Goal: Use online tool/utility: Utilize a website feature to perform a specific function

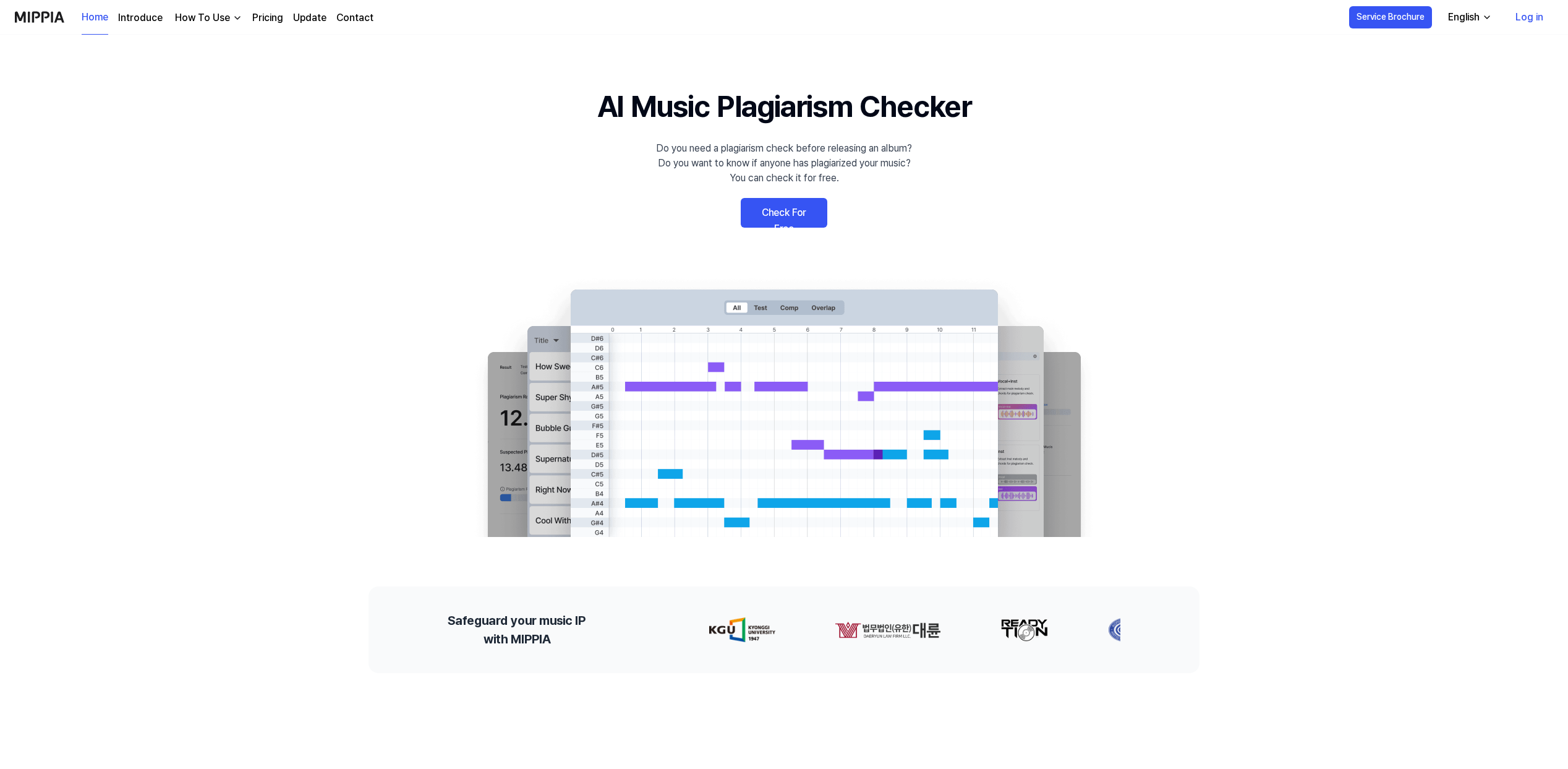
click at [795, 213] on link "Check For Free" at bounding box center [784, 212] width 87 height 30
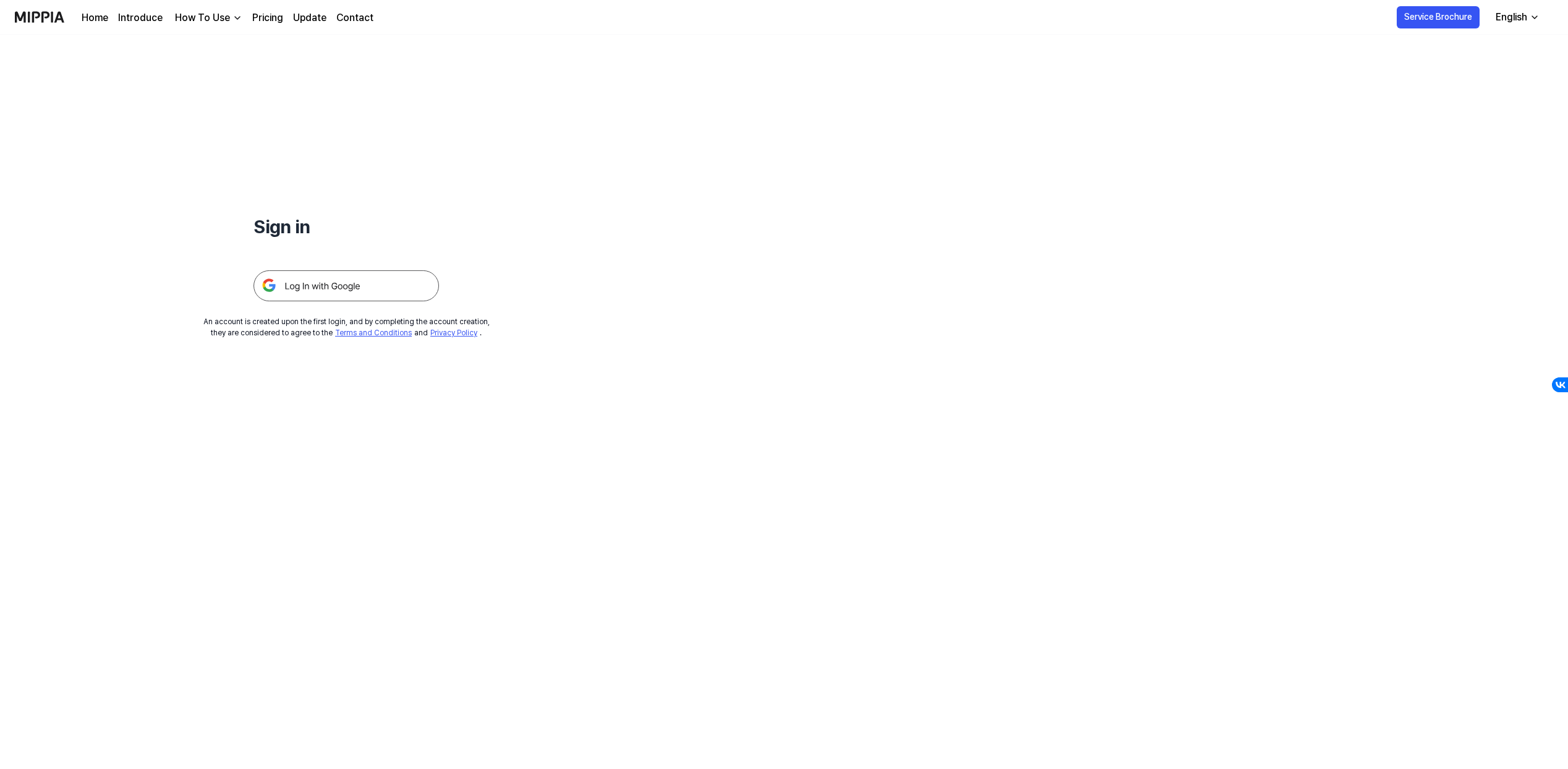
click at [333, 291] on img at bounding box center [346, 285] width 185 height 31
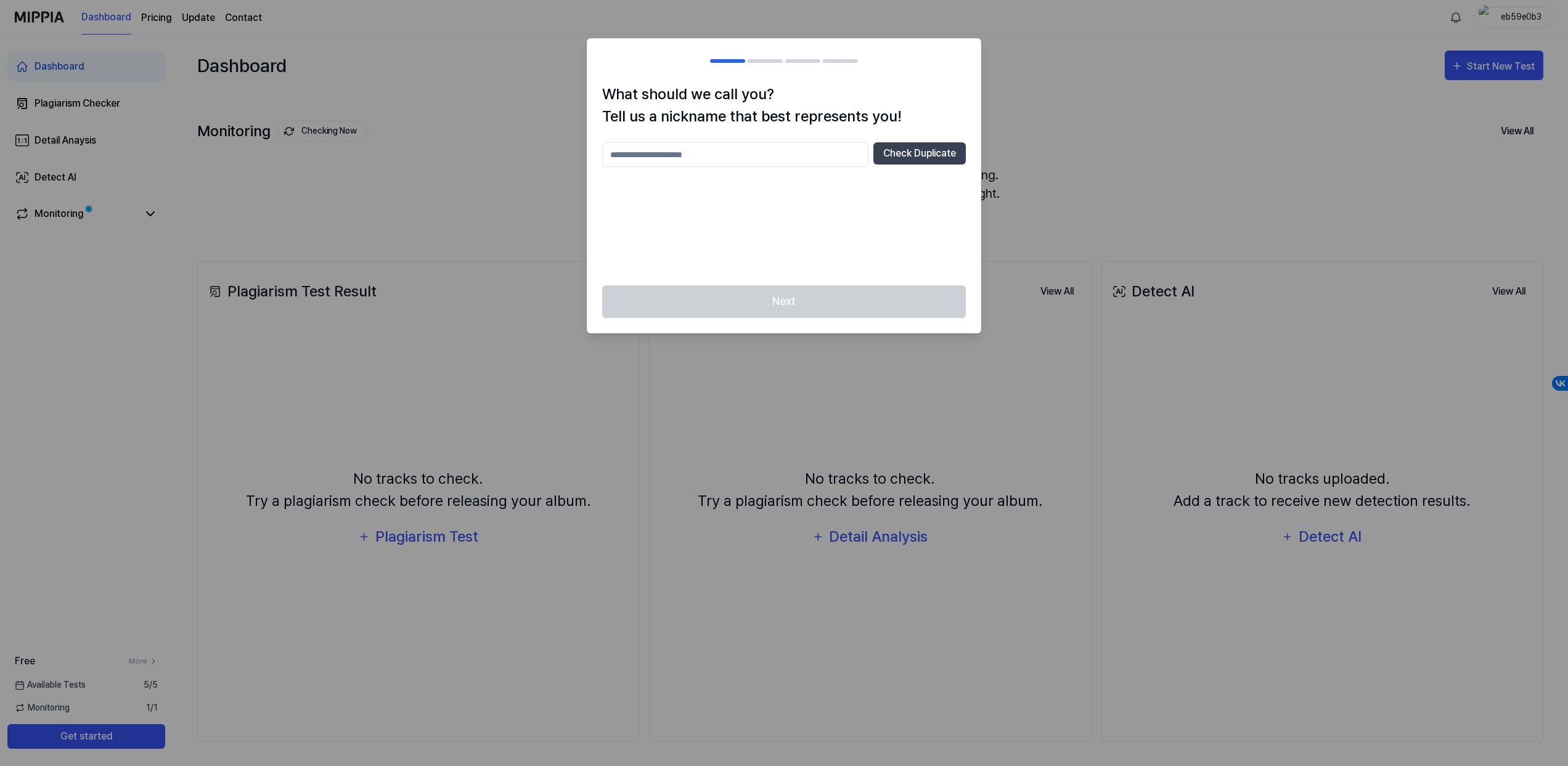
drag, startPoint x: 677, startPoint y: 151, endPoint x: 700, endPoint y: 153, distance: 23.1
click at [678, 151] on input "text" at bounding box center [735, 155] width 266 height 25
type input "********"
click at [941, 164] on button "Check Duplicate" at bounding box center [919, 153] width 92 height 22
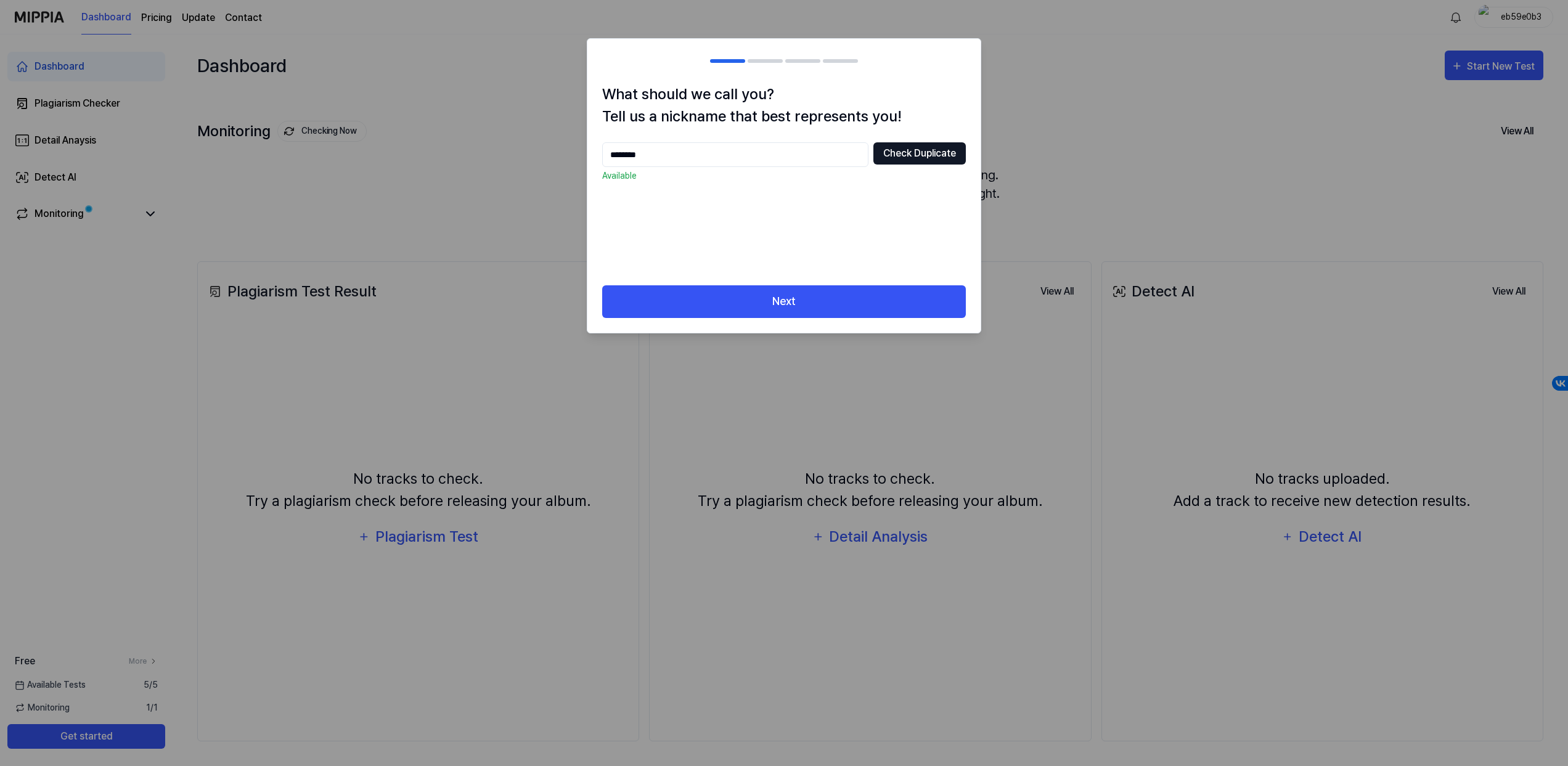
click at [942, 153] on button "Check Duplicate" at bounding box center [919, 153] width 92 height 22
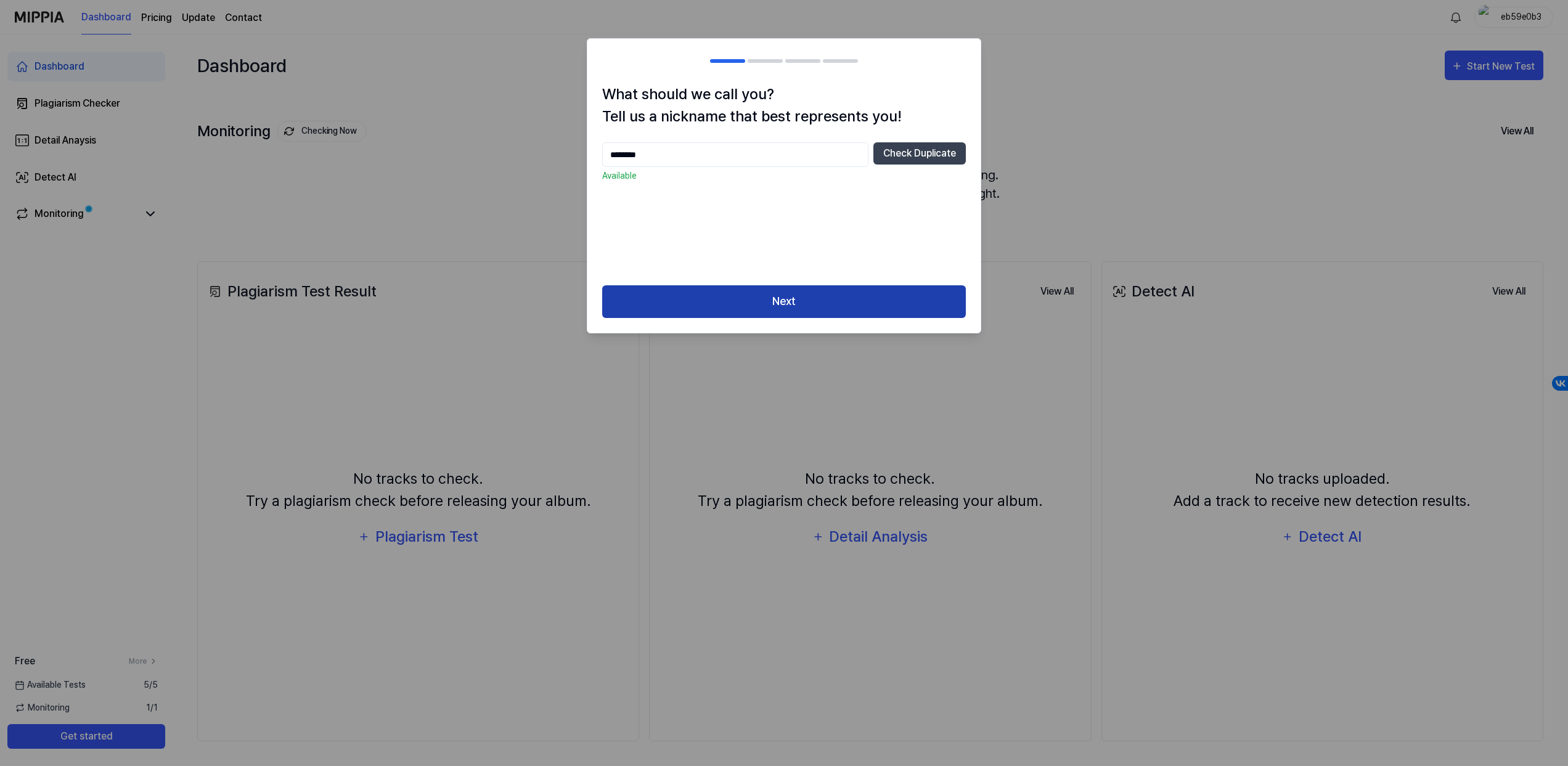
click at [822, 296] on button "Next" at bounding box center [783, 302] width 364 height 33
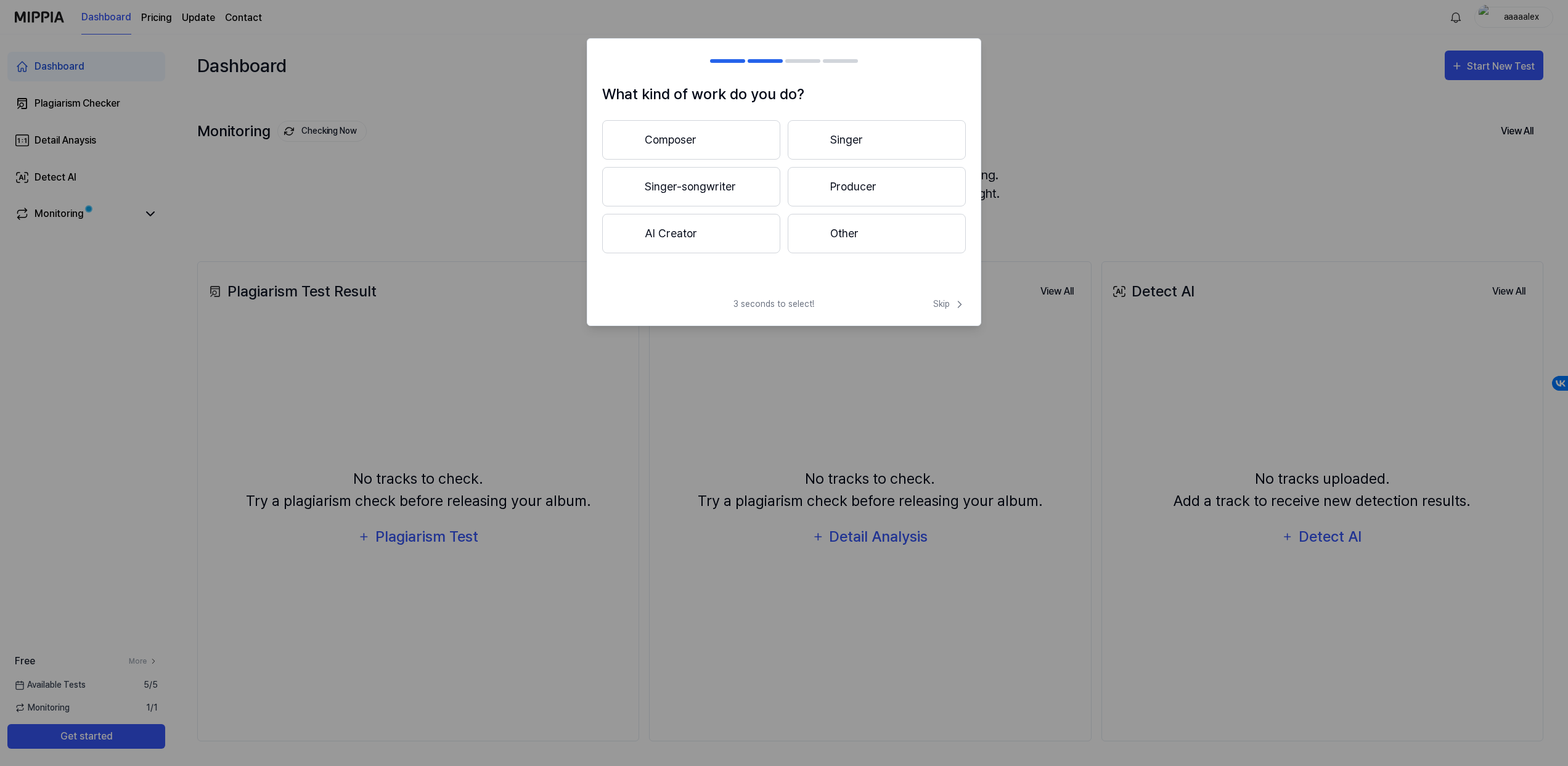
click at [859, 136] on button "Singer" at bounding box center [876, 140] width 178 height 40
click at [848, 186] on button "3 years or more" at bounding box center [876, 187] width 178 height 40
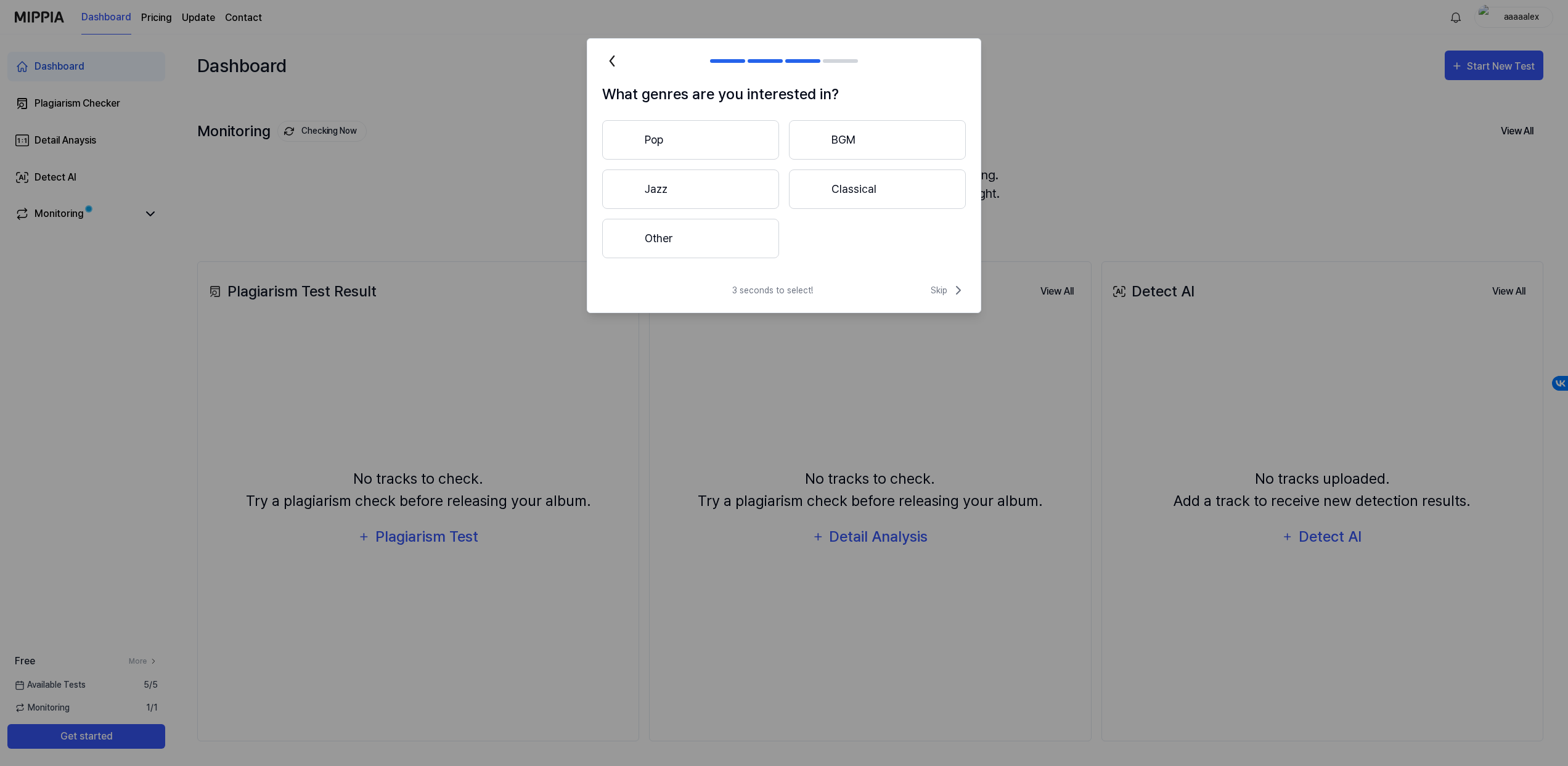
click at [717, 232] on button "Other" at bounding box center [690, 239] width 177 height 40
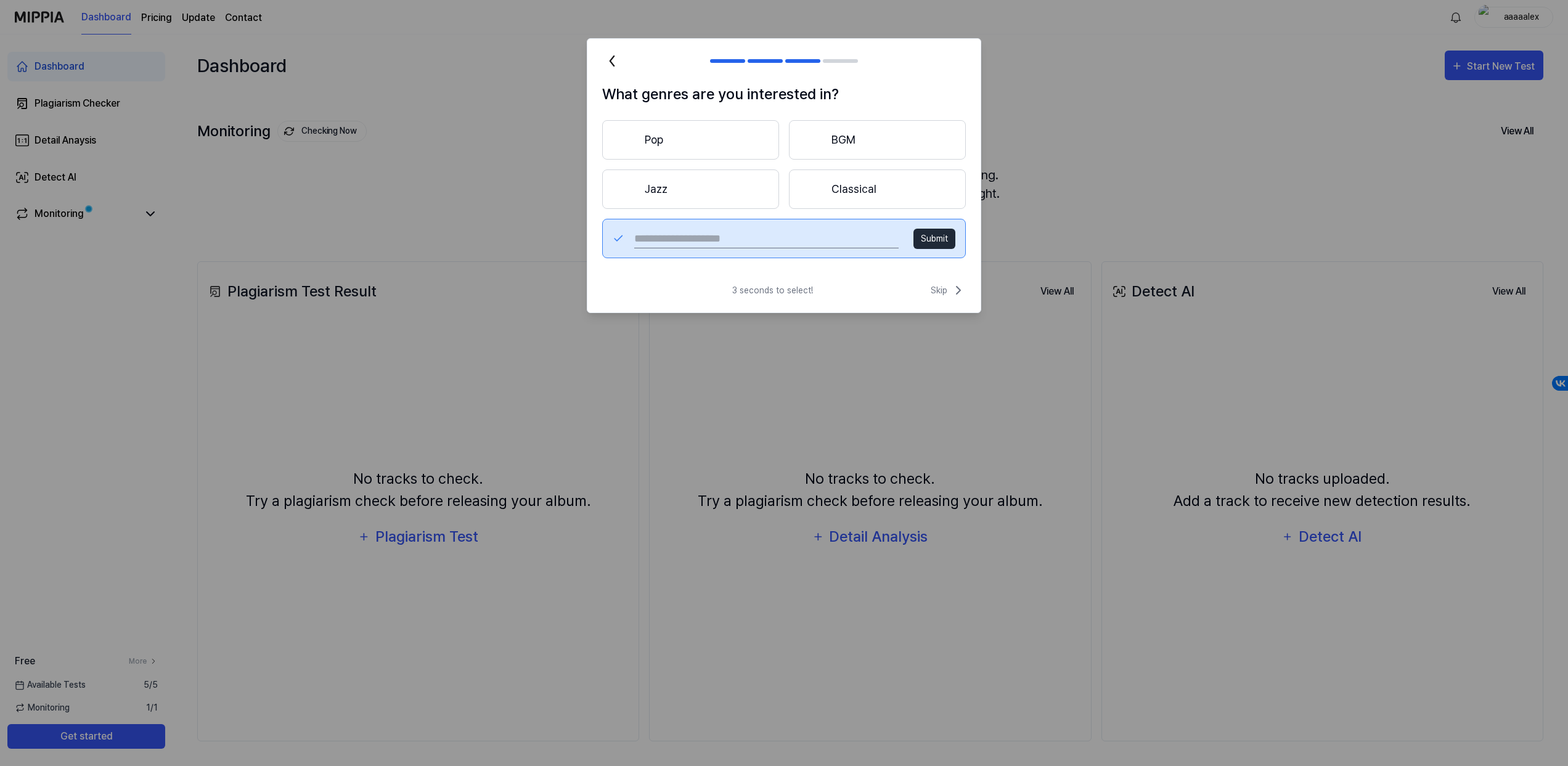
click at [938, 238] on button "Submit" at bounding box center [934, 239] width 42 height 21
click at [702, 231] on input "text" at bounding box center [766, 238] width 264 height 20
type input "****"
click at [935, 242] on button "Submit" at bounding box center [934, 239] width 42 height 21
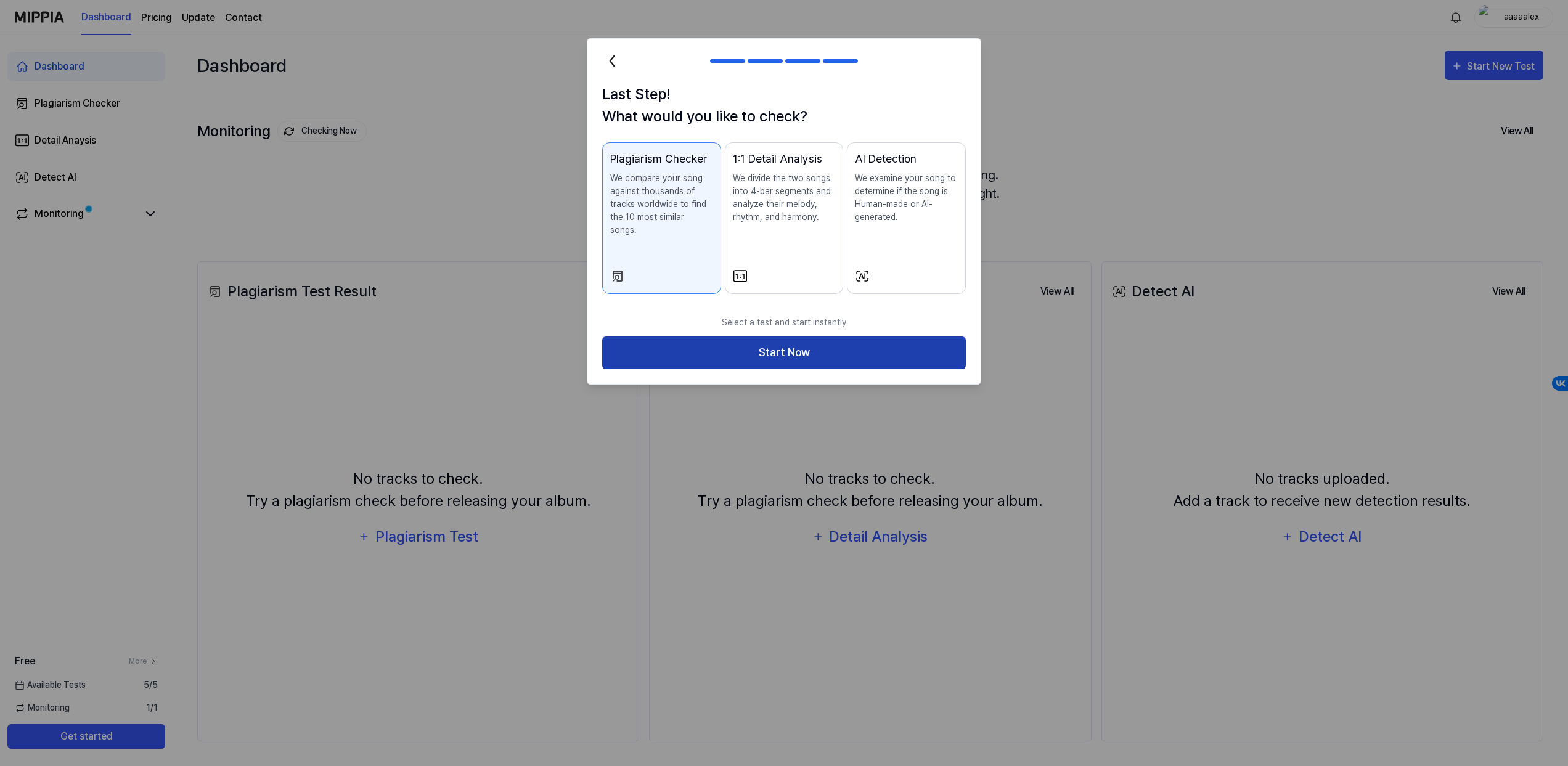
click at [796, 336] on button "Start Now" at bounding box center [783, 353] width 364 height 33
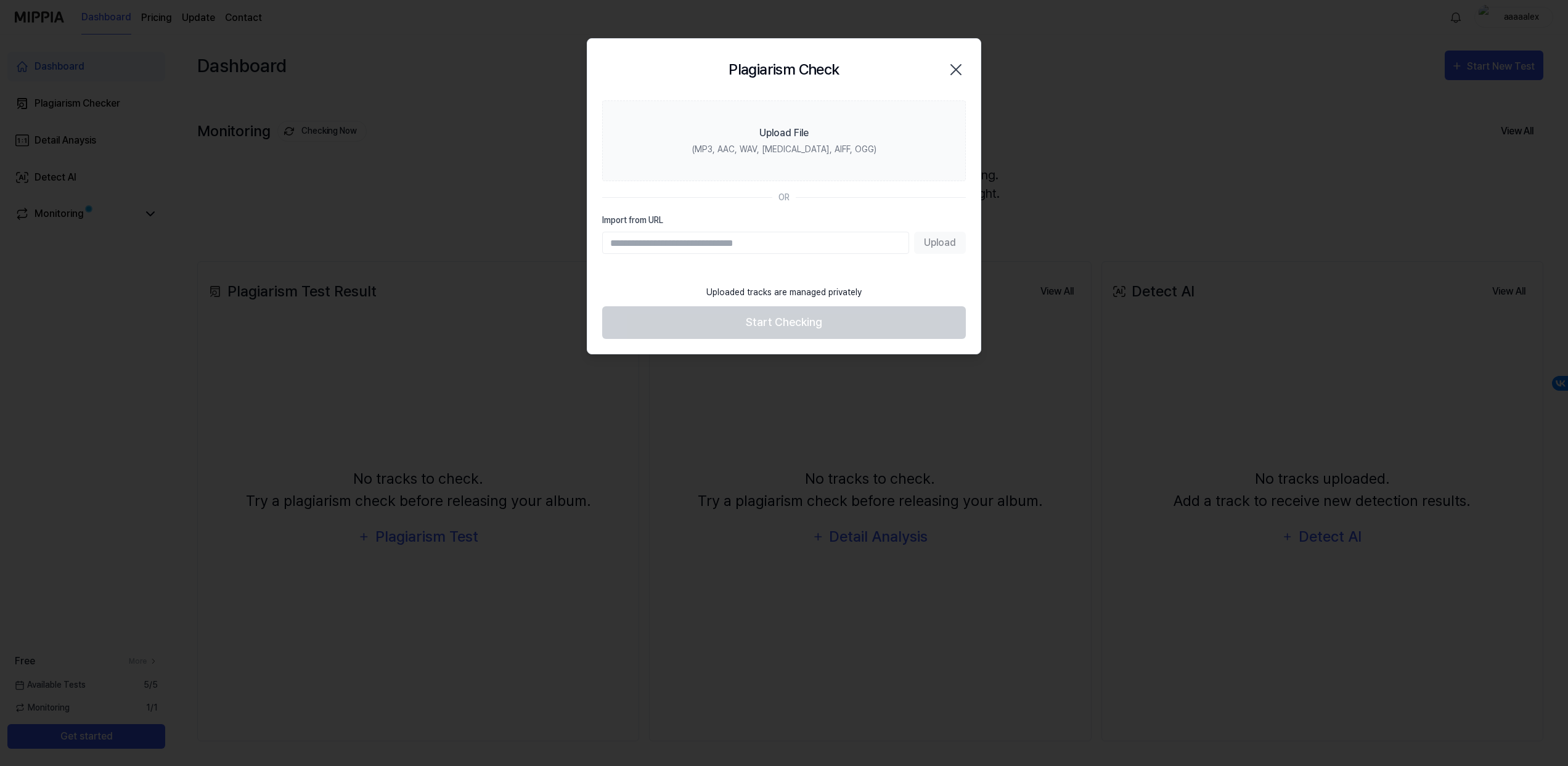
click at [681, 238] on input "Import from URL" at bounding box center [755, 242] width 307 height 22
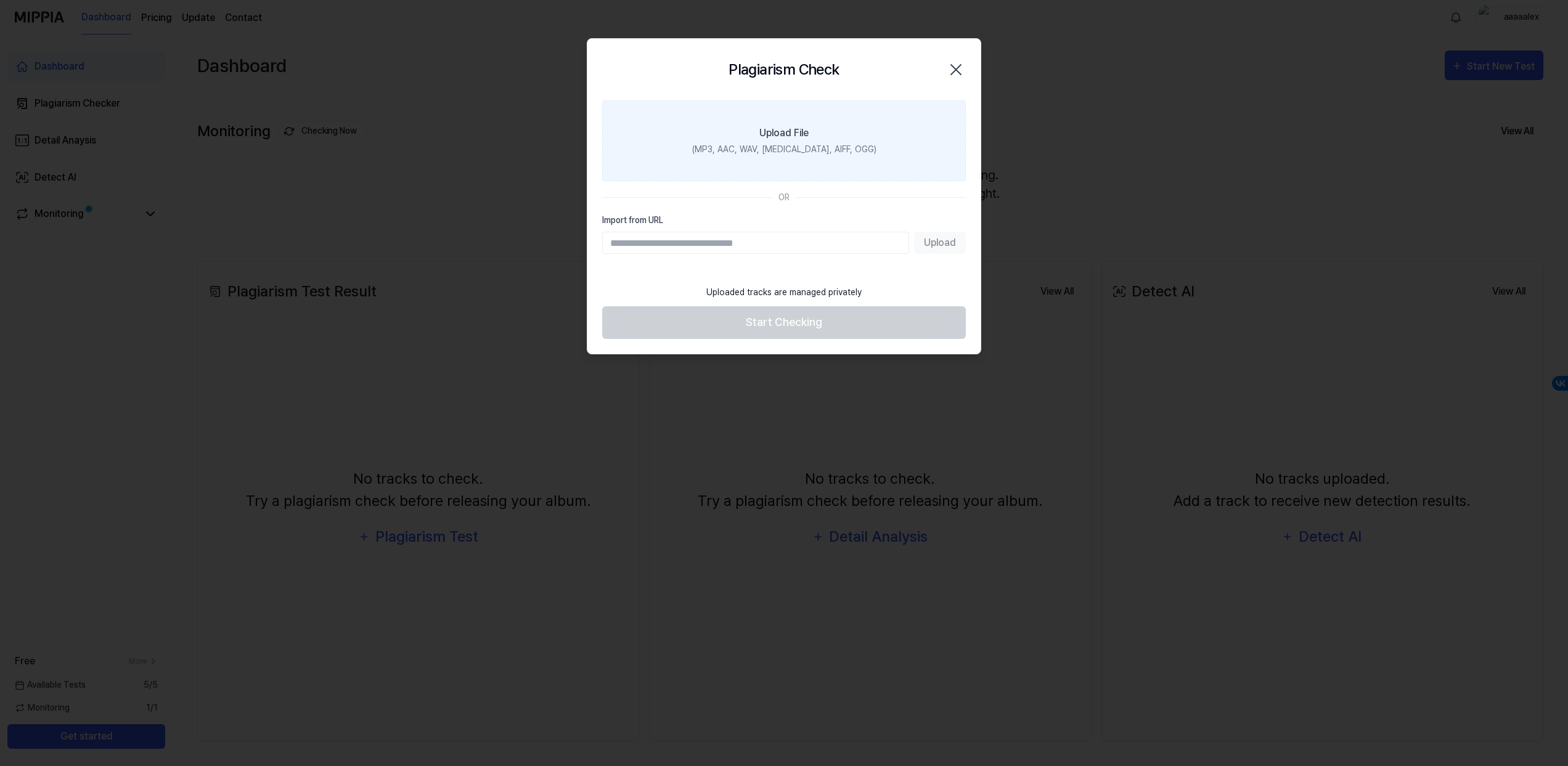
click at [740, 131] on label "Upload File (MP3, AAC, WAV, FLAC, AIFF, OGG)" at bounding box center [783, 141] width 364 height 81
click at [0, 0] on input "Upload File (MP3, AAC, WAV, FLAC, AIFF, OGG)" at bounding box center [0, 0] width 0 height 0
click at [767, 139] on div "Upload File" at bounding box center [784, 133] width 49 height 15
click at [0, 0] on input "Upload File (MP3, AAC, WAV, FLAC, AIFF, OGG)" at bounding box center [0, 0] width 0 height 0
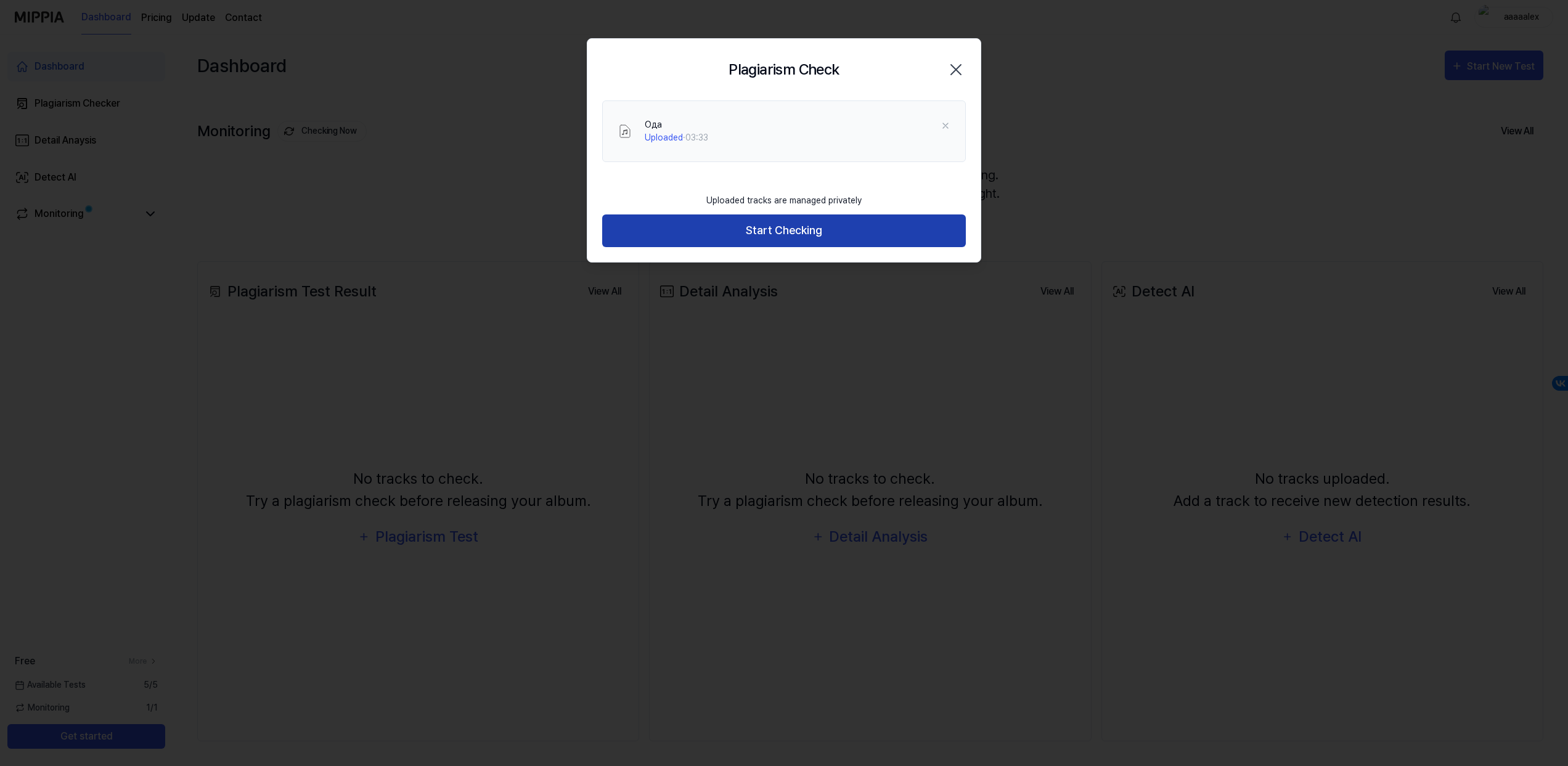
click at [798, 226] on button "Start Checking" at bounding box center [783, 231] width 364 height 33
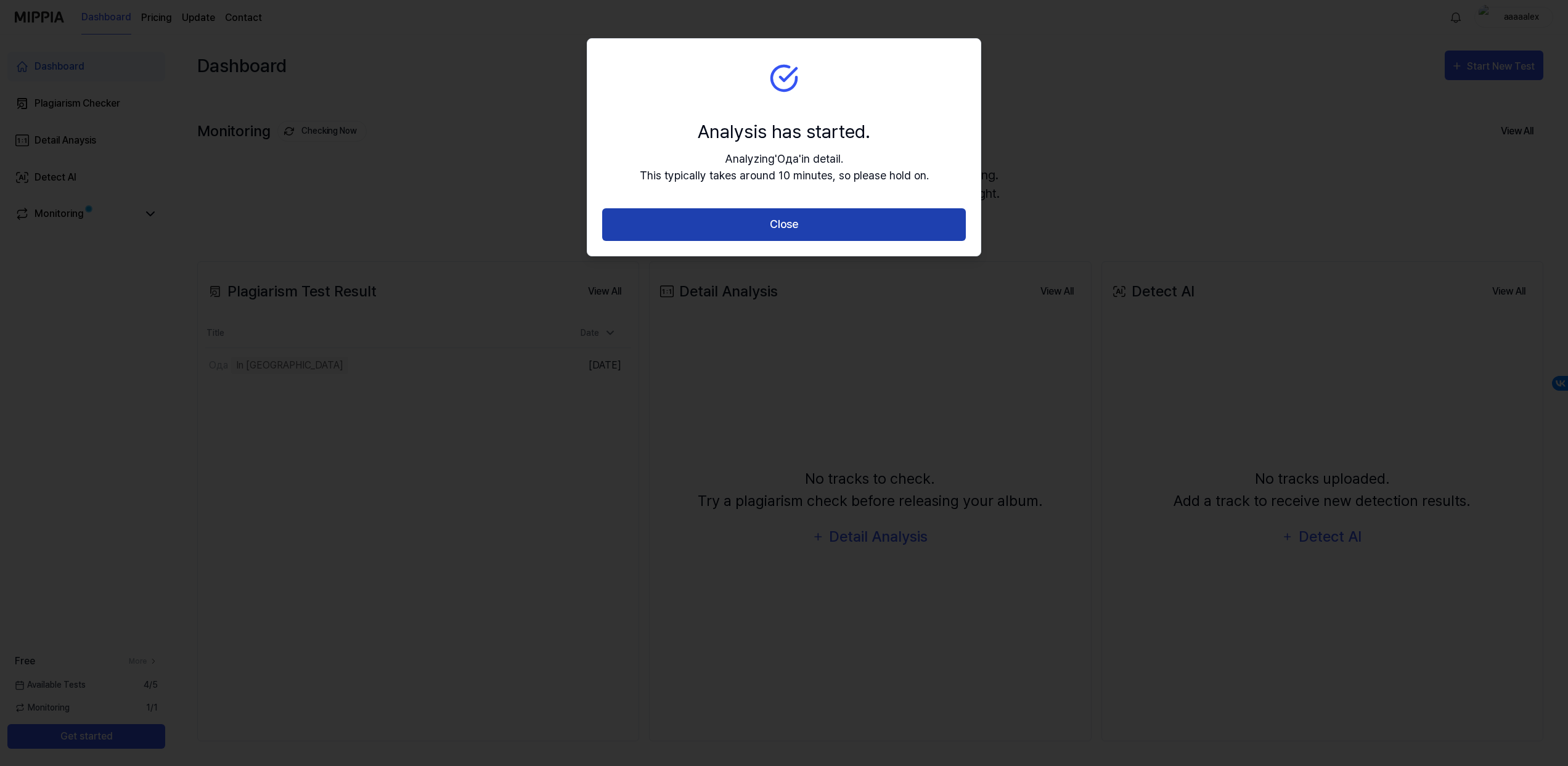
click at [789, 221] on button "Close" at bounding box center [783, 225] width 364 height 33
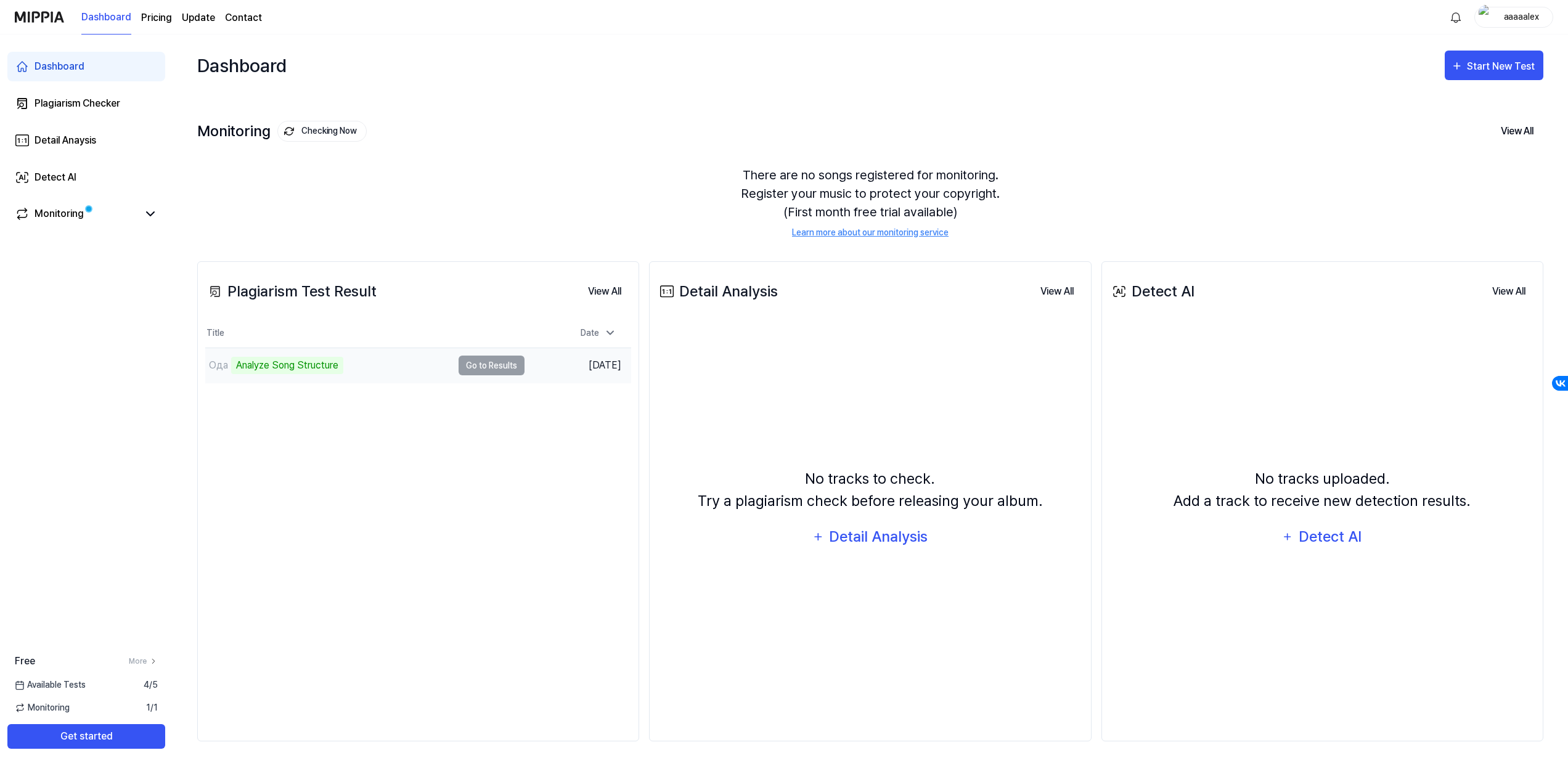
click at [495, 365] on td "Ода Analyze Song Structure Go to Results" at bounding box center [365, 366] width 319 height 34
click at [490, 366] on td "Ода Analyze Song Structure Go to Results" at bounding box center [365, 366] width 319 height 34
click at [412, 366] on div "Ода Analyze Song Structure" at bounding box center [329, 366] width 247 height 34
click at [496, 370] on td "Ода Analyze Song Structure Go to Results" at bounding box center [365, 366] width 319 height 34
click at [487, 366] on td "Ода Analyze Music Notes Go to Results" at bounding box center [365, 366] width 319 height 34
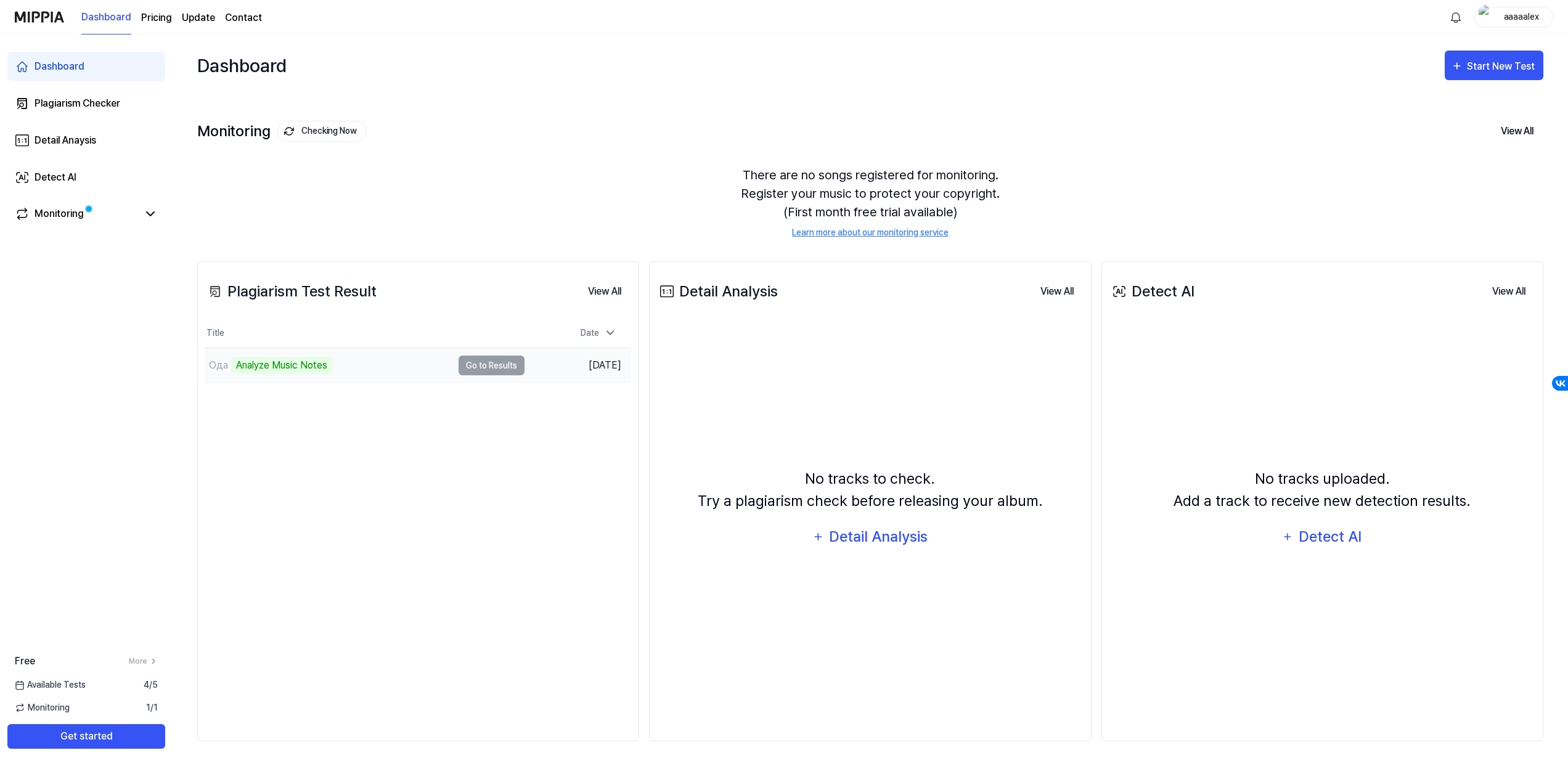
click at [488, 366] on td "Ода Analyze Music Notes Go to Results" at bounding box center [365, 366] width 319 height 34
click at [489, 361] on button "Go to Results" at bounding box center [492, 365] width 66 height 20
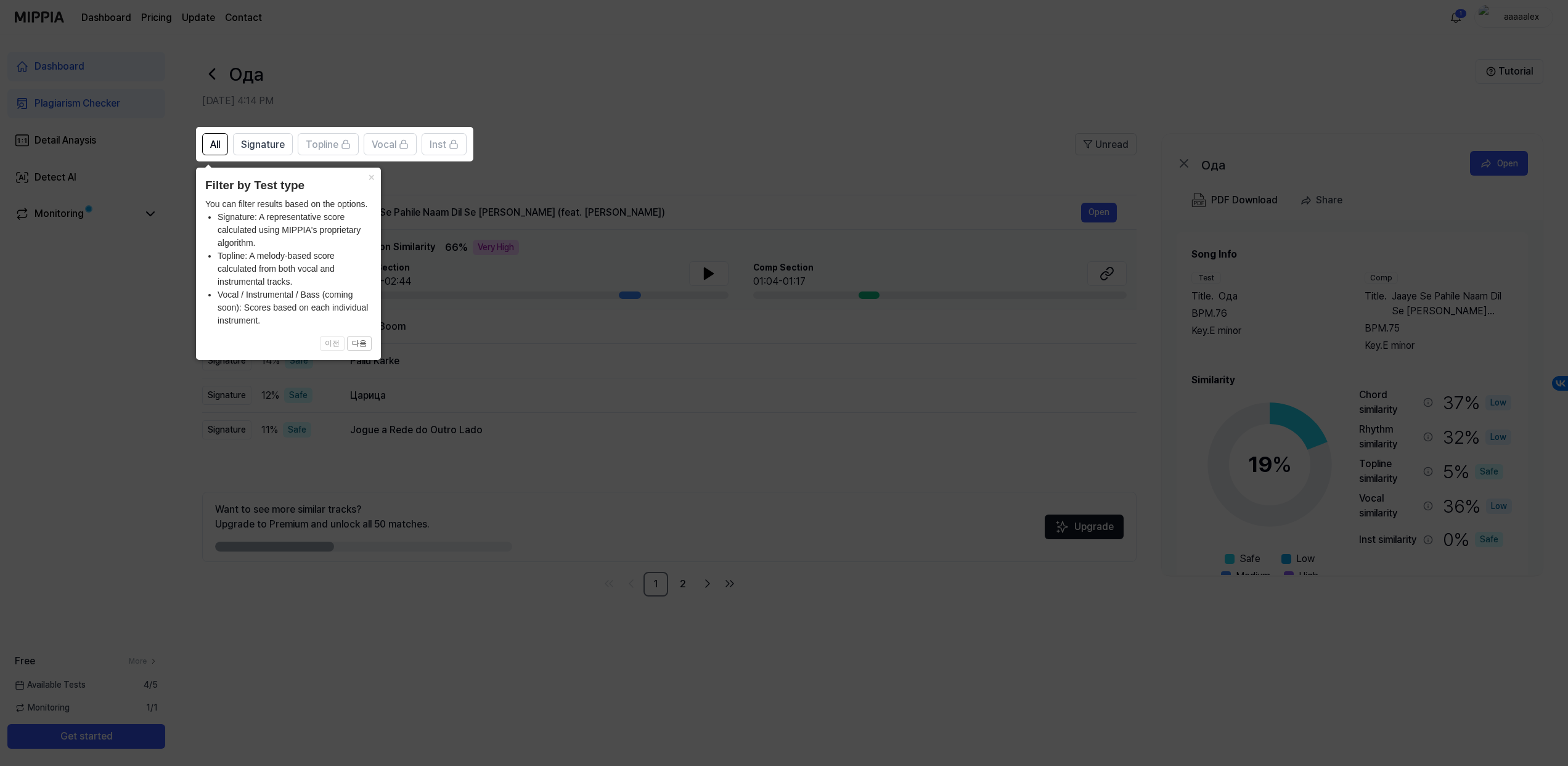
click at [489, 361] on icon at bounding box center [784, 383] width 1568 height 766
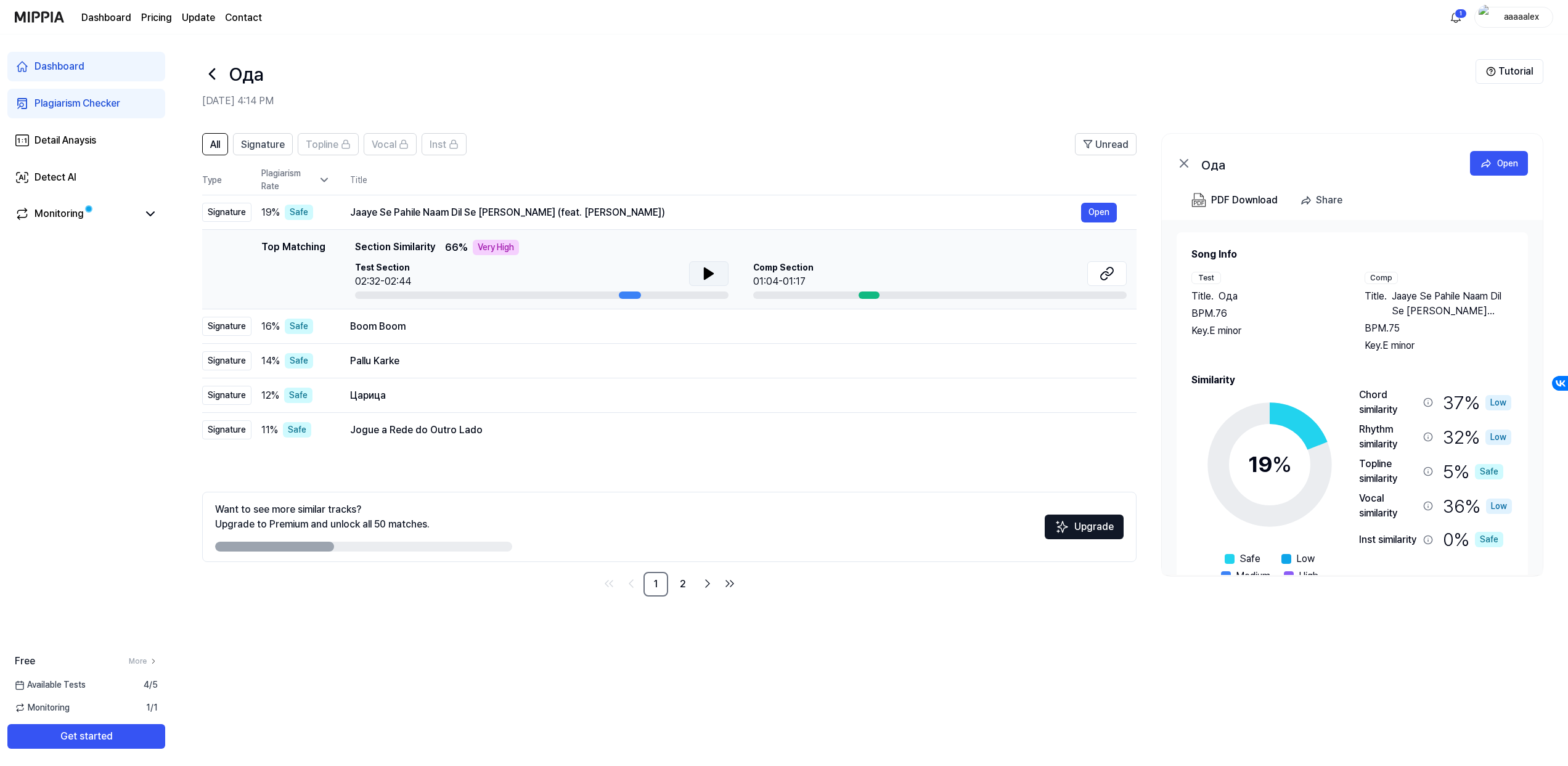
click at [711, 279] on icon at bounding box center [709, 274] width 15 height 15
click at [711, 277] on icon at bounding box center [711, 273] width 3 height 10
click at [1107, 326] on button "Open" at bounding box center [1099, 327] width 36 height 20
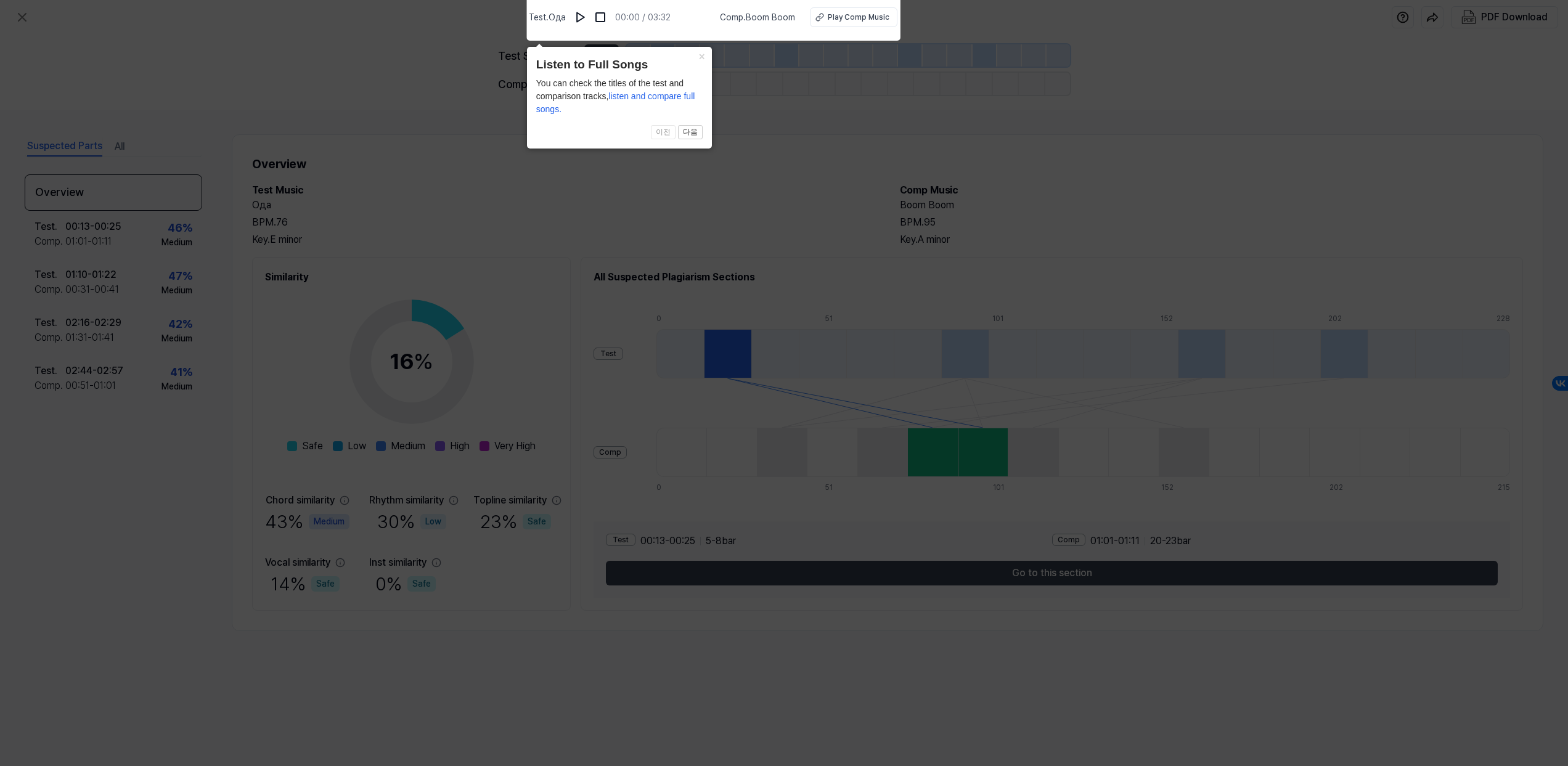
click at [734, 244] on icon at bounding box center [784, 380] width 1568 height 772
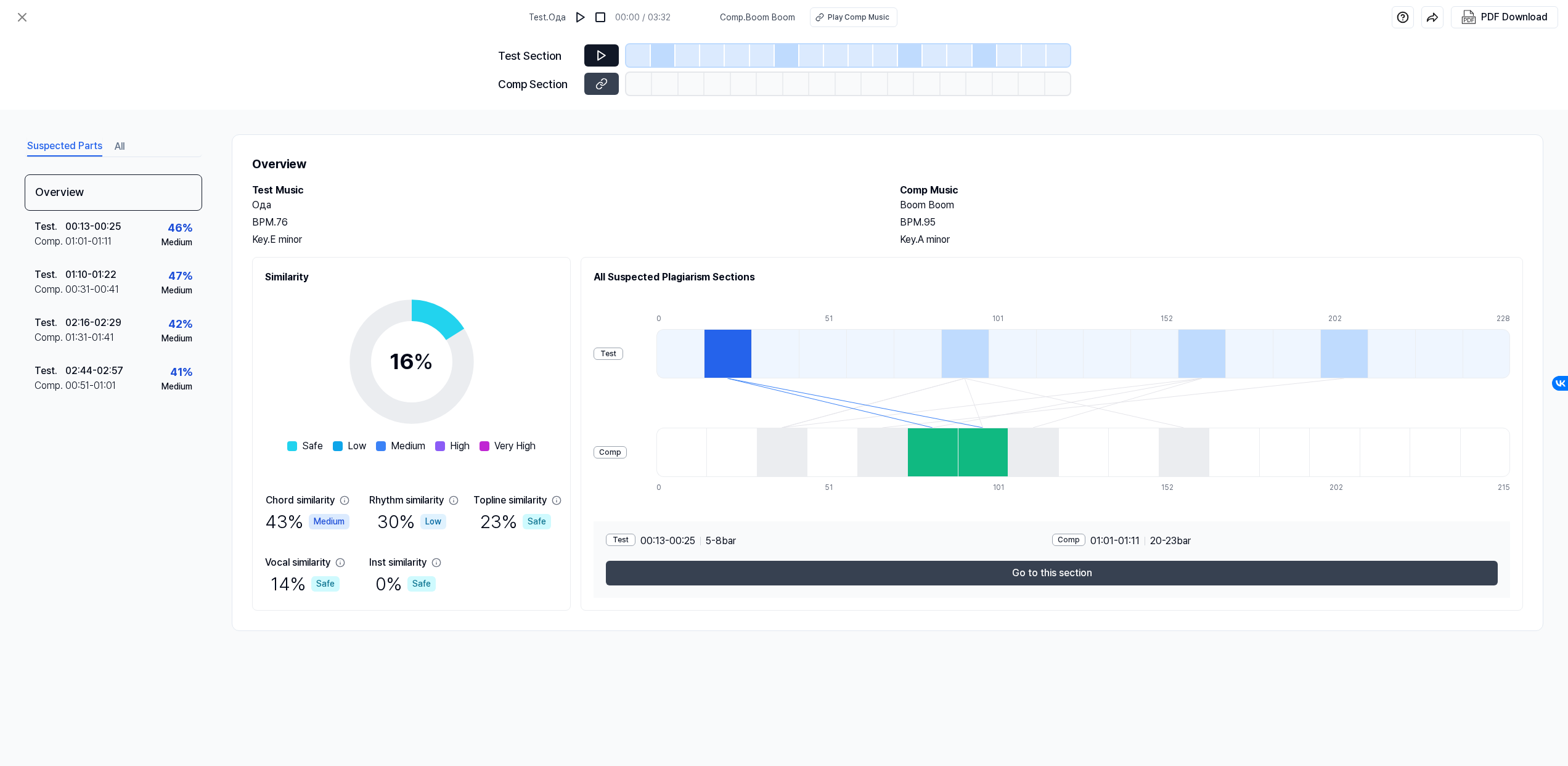
click at [594, 53] on button at bounding box center [601, 55] width 34 height 22
click at [662, 84] on div at bounding box center [665, 84] width 26 height 22
click at [604, 55] on icon at bounding box center [601, 56] width 8 height 10
click at [581, 16] on img at bounding box center [581, 17] width 12 height 12
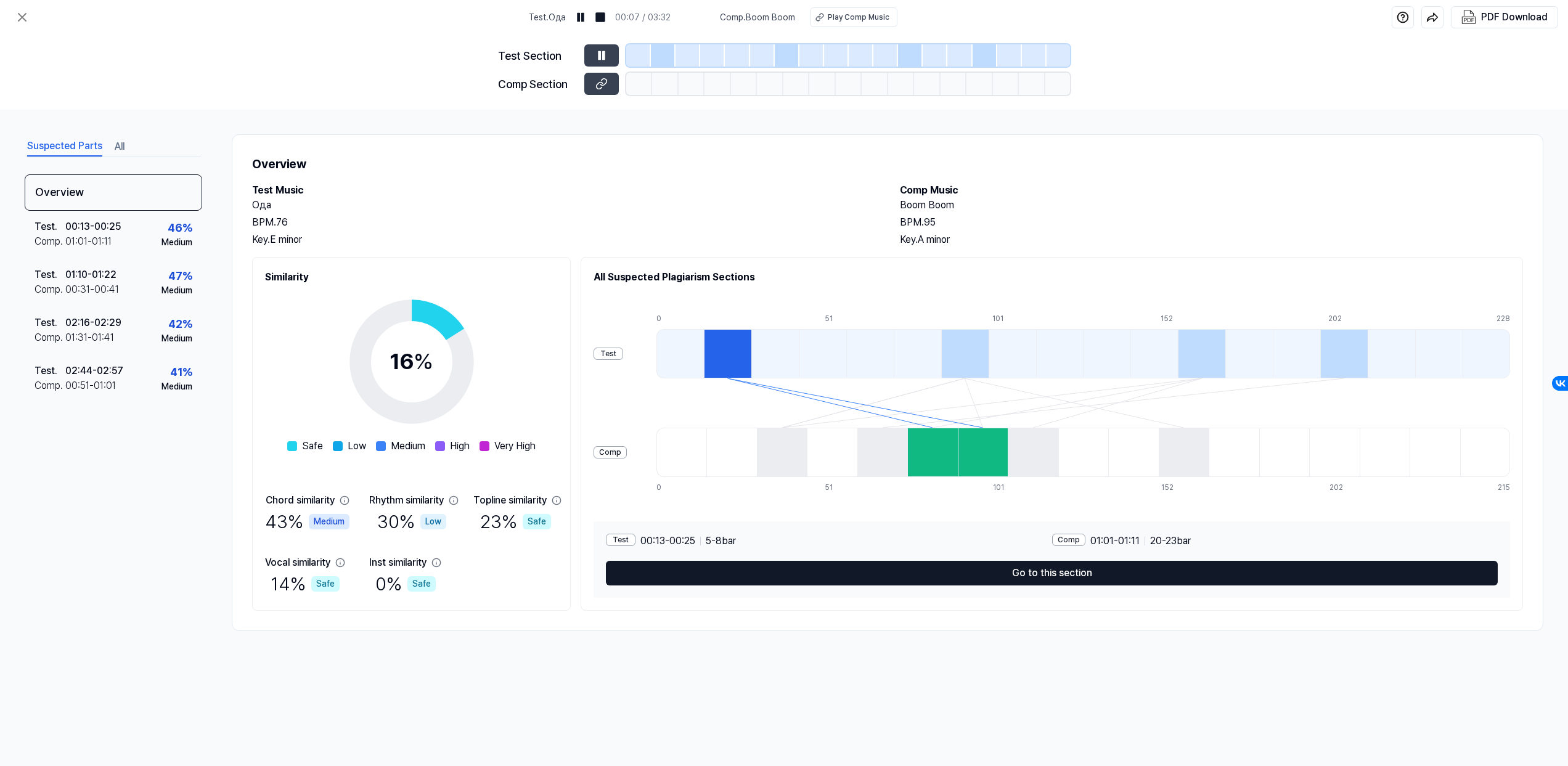
click at [1039, 574] on button "Go to this section" at bounding box center [1052, 573] width 892 height 25
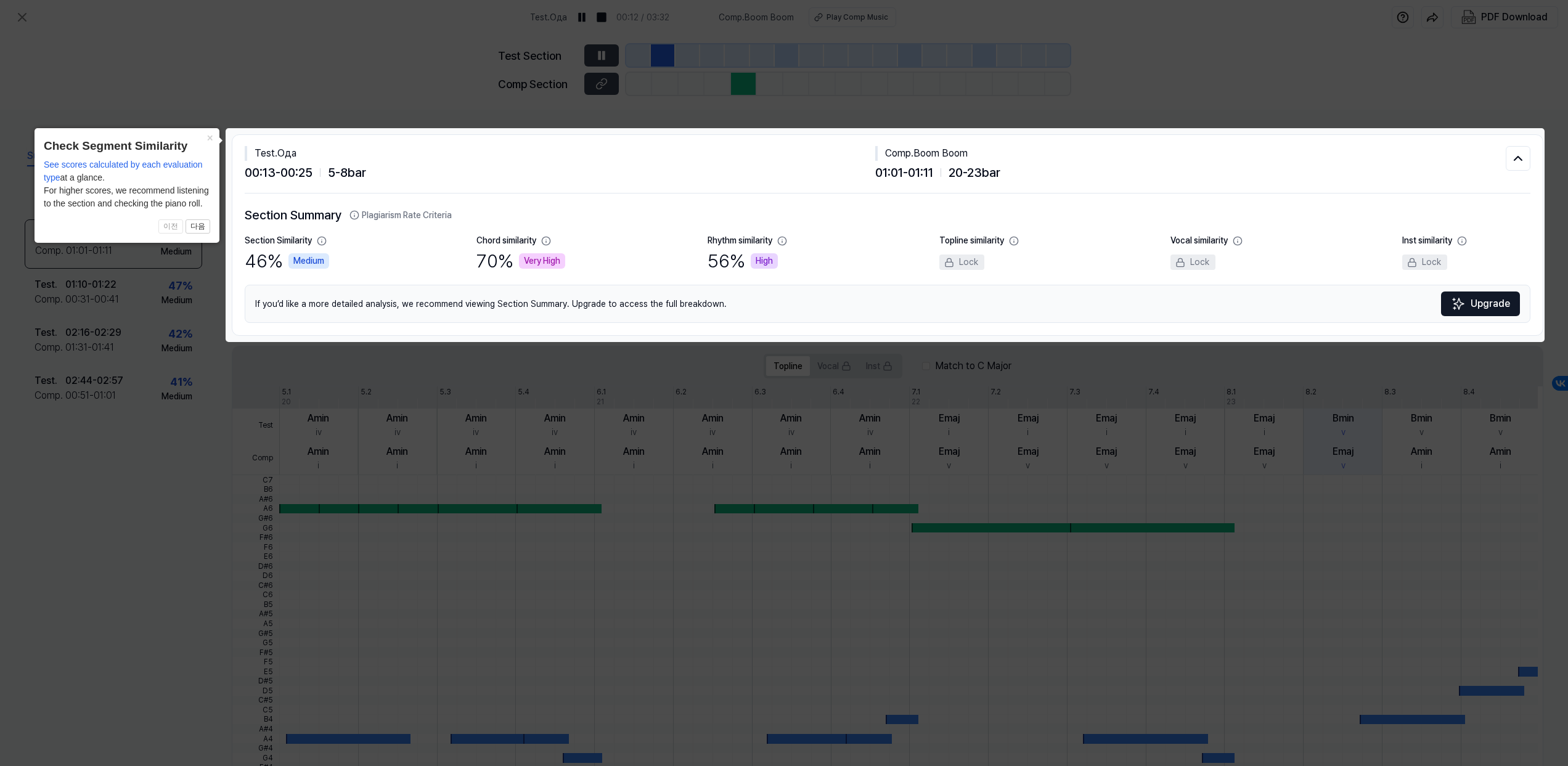
click at [1267, 476] on icon at bounding box center [784, 383] width 1568 height 766
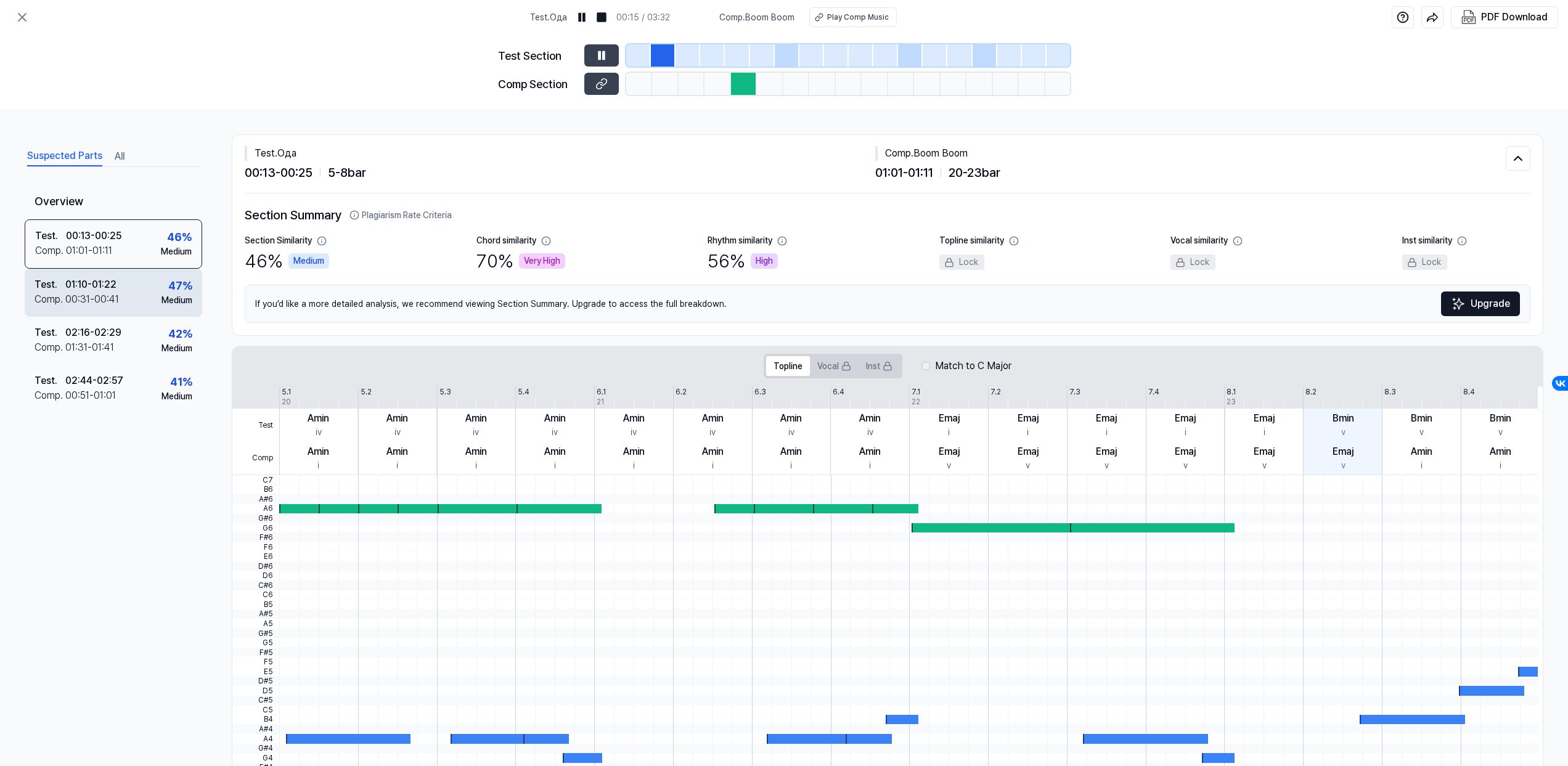
click at [103, 288] on div "01:10 - 01:22" at bounding box center [90, 285] width 51 height 15
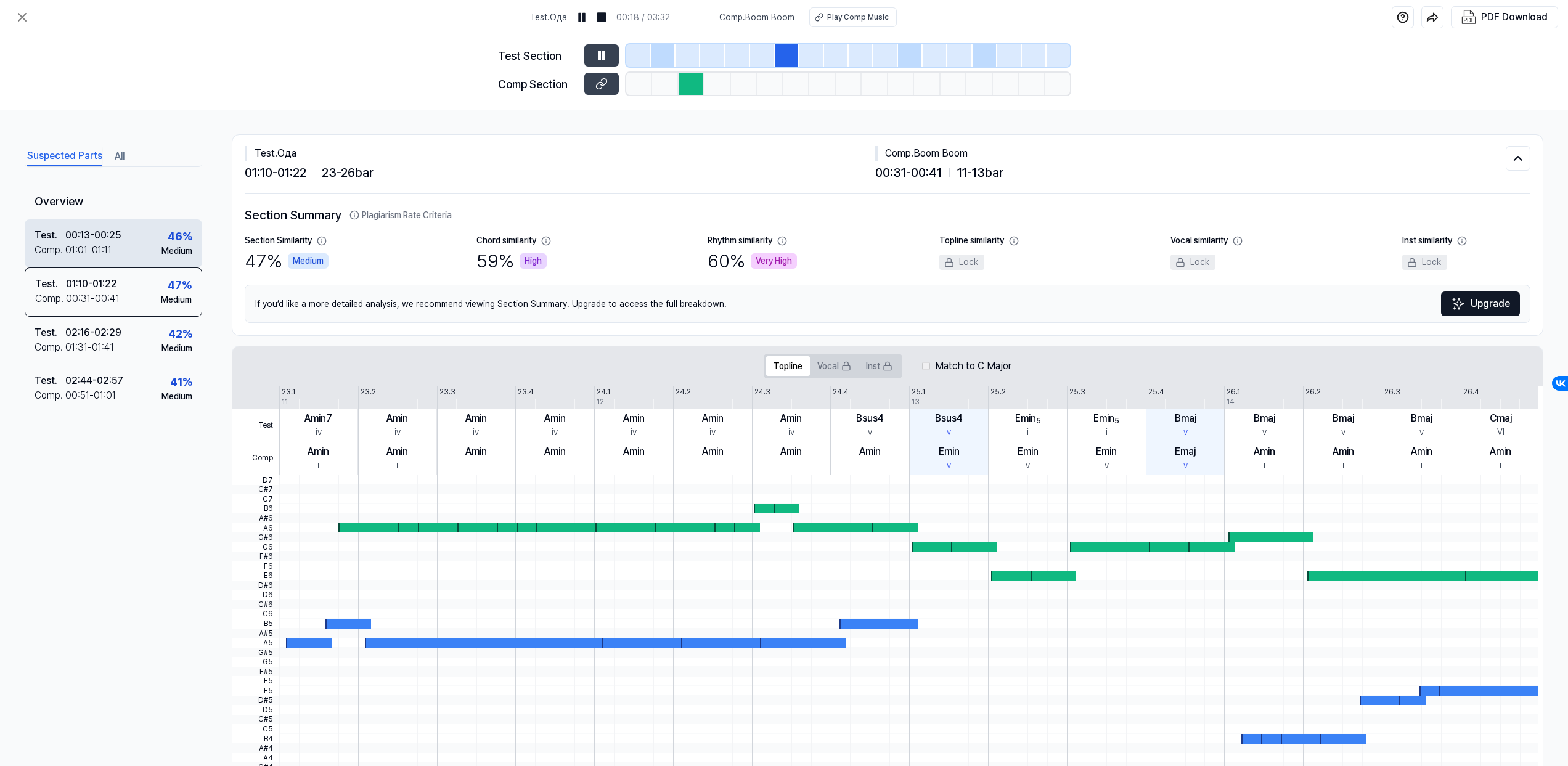
click at [101, 254] on div "01:01 - 01:11" at bounding box center [88, 251] width 47 height 15
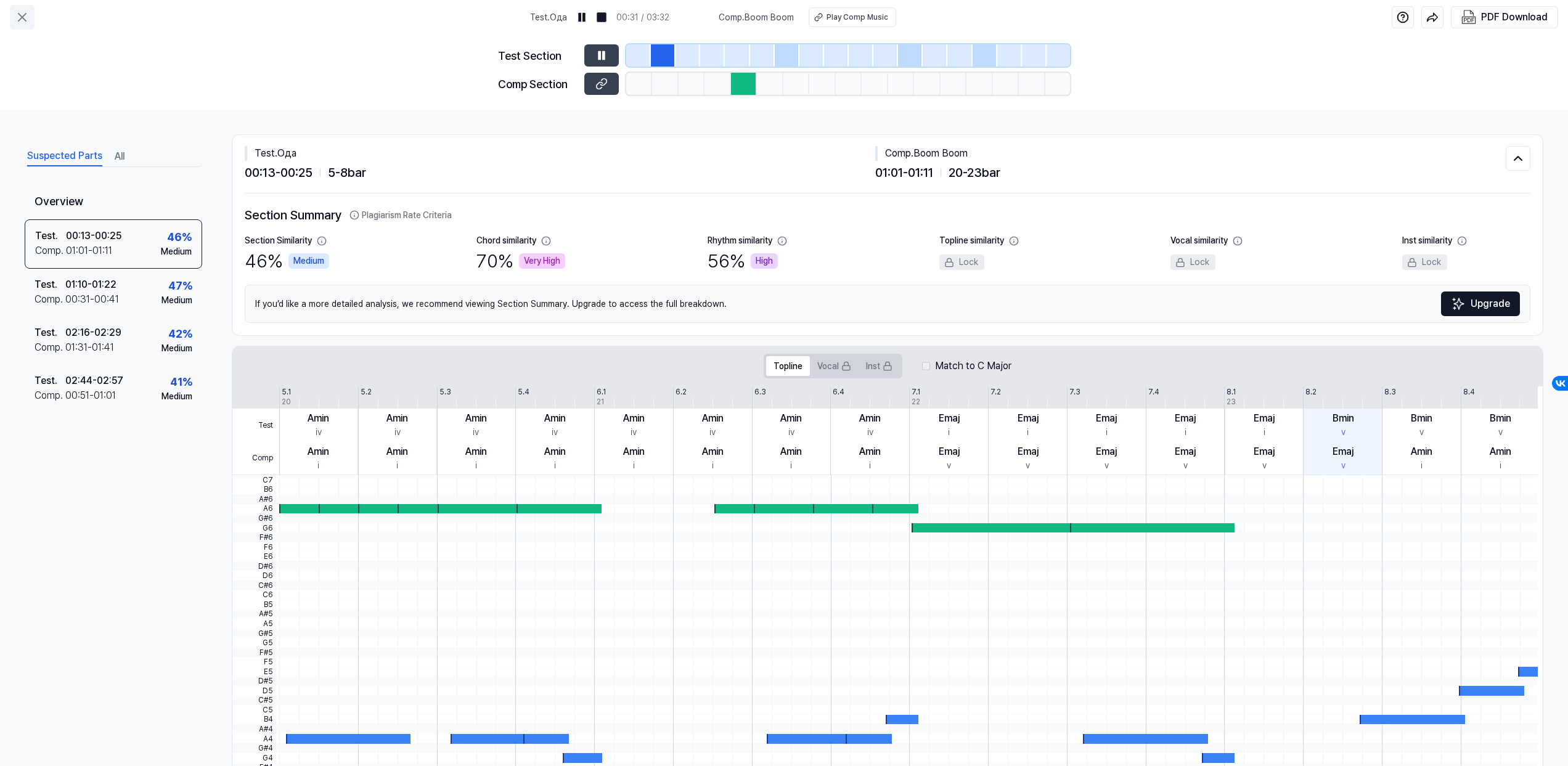
click at [25, 14] on icon at bounding box center [22, 17] width 8 height 8
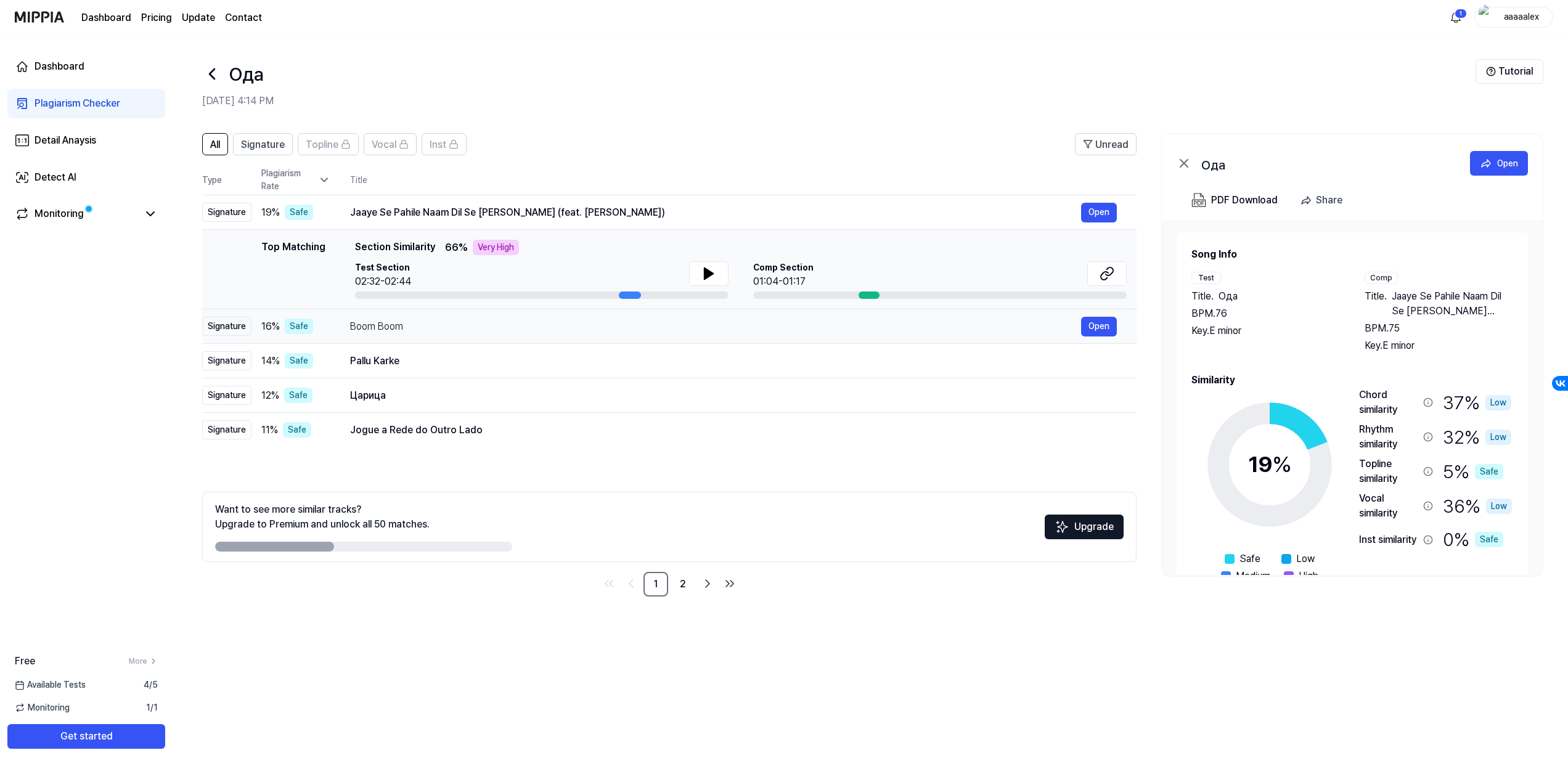
drag, startPoint x: 349, startPoint y: 327, endPoint x: 428, endPoint y: 324, distance: 79.1
click at [428, 324] on div "Boom Boom" at bounding box center [715, 327] width 731 height 15
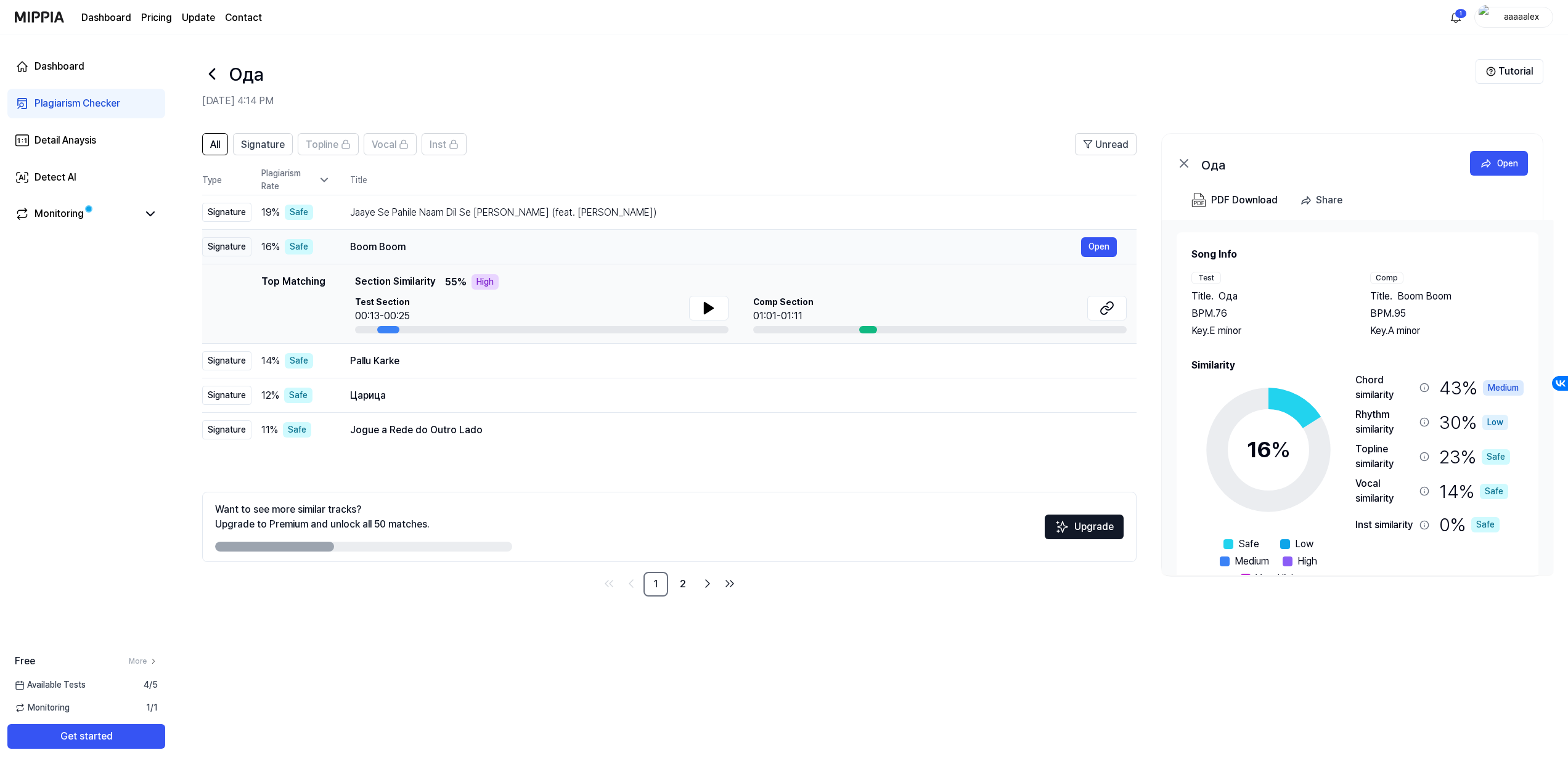
click at [399, 326] on div at bounding box center [541, 329] width 373 height 8
click at [700, 304] on button at bounding box center [709, 308] width 40 height 25
drag, startPoint x: 345, startPoint y: 244, endPoint x: 410, endPoint y: 244, distance: 65.0
click at [410, 244] on td "Boom Boom Open" at bounding box center [733, 247] width 806 height 34
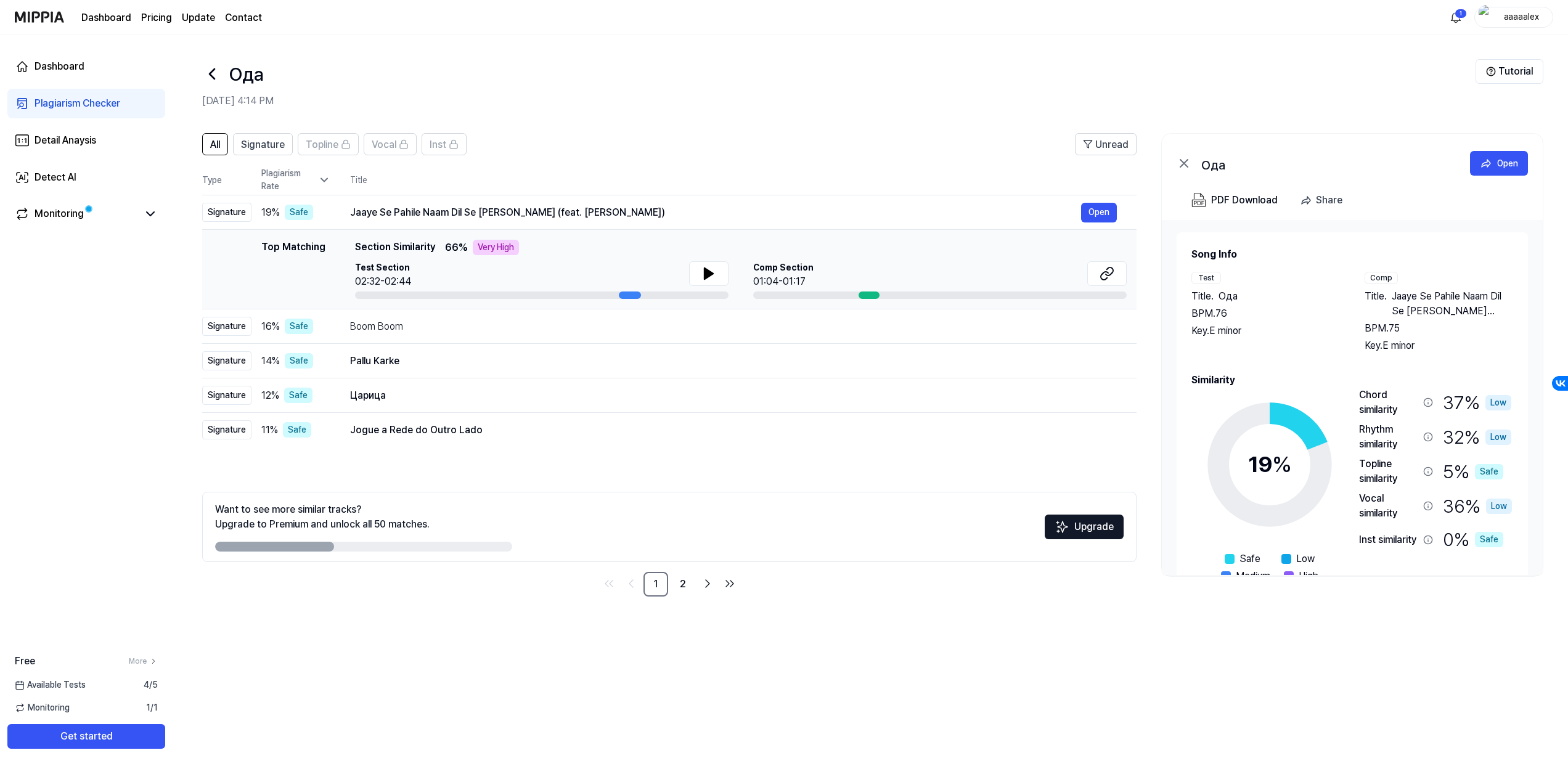
click at [404, 246] on span "Section Similarity" at bounding box center [394, 247] width 80 height 16
click at [404, 246] on span "Section Similarity" at bounding box center [394, 247] width 80 height 16
drag, startPoint x: 342, startPoint y: 211, endPoint x: 560, endPoint y: 221, distance: 218.2
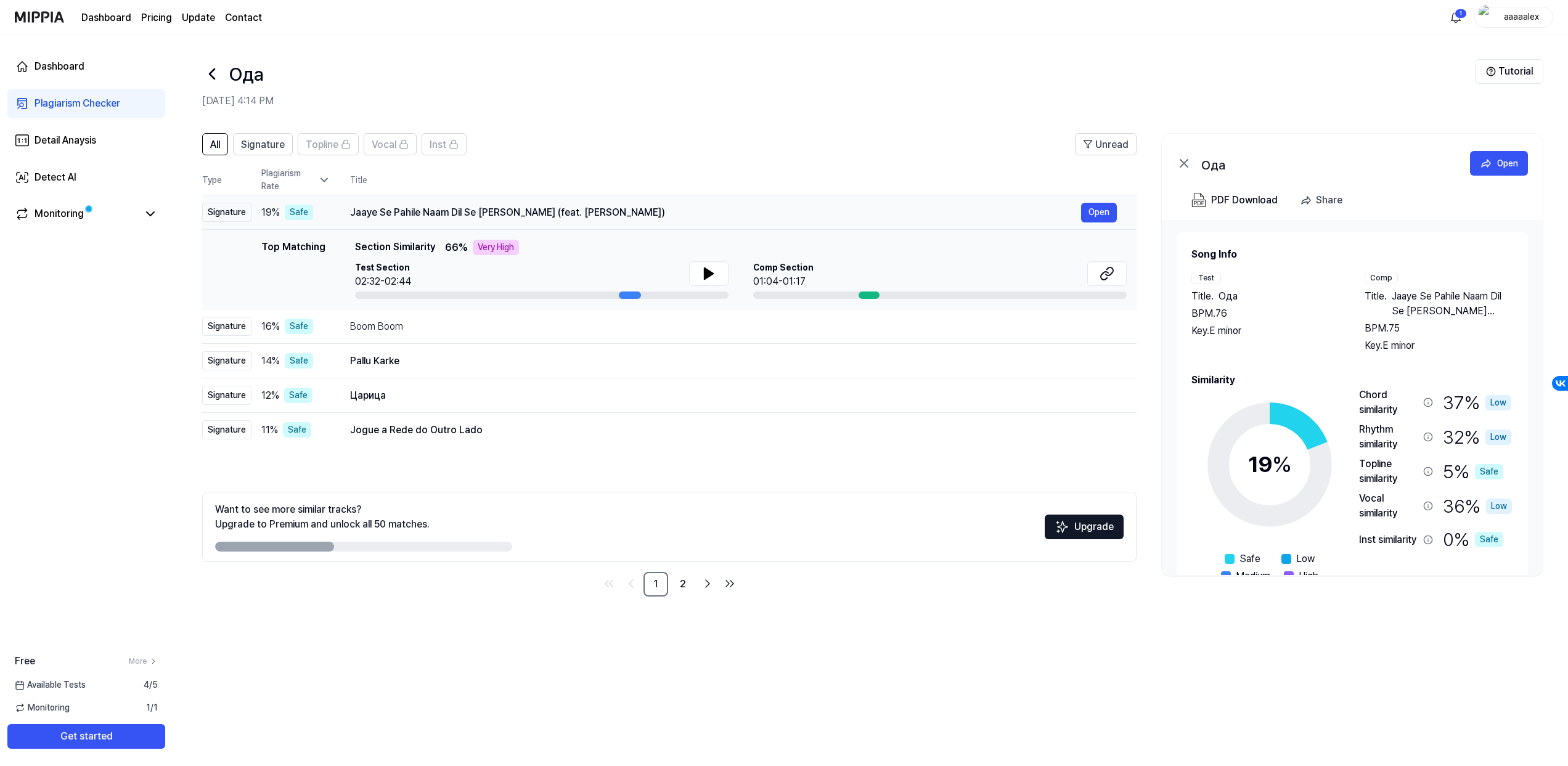
click at [560, 221] on td "Jaaye Se Pahile Naam Dil Se Mita Jaiha (feat. Simran Tiwari) Open" at bounding box center [733, 212] width 806 height 34
click at [503, 337] on td "Boom Boom Open" at bounding box center [733, 327] width 806 height 34
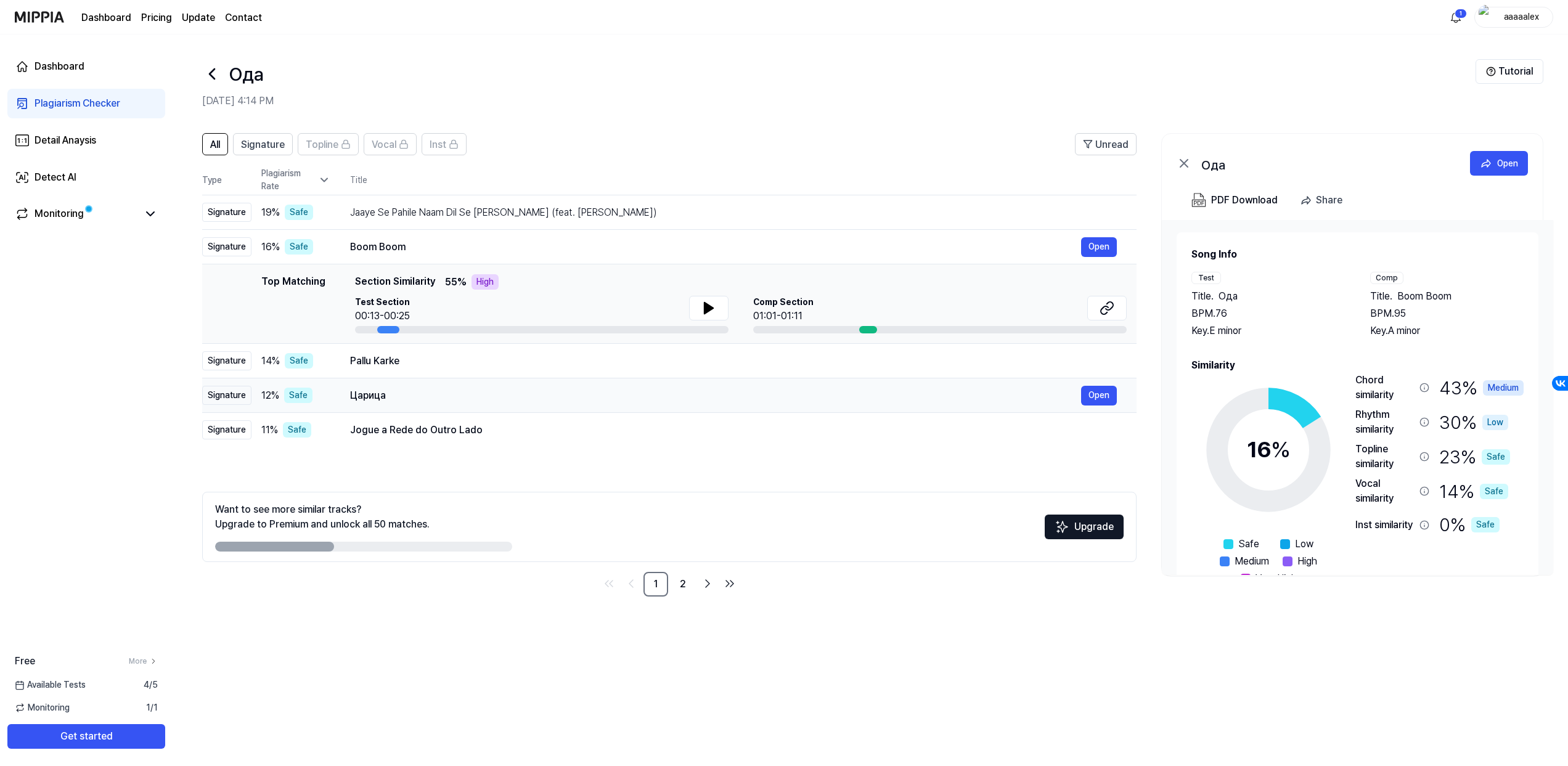
click at [362, 396] on div "Царица" at bounding box center [715, 396] width 731 height 15
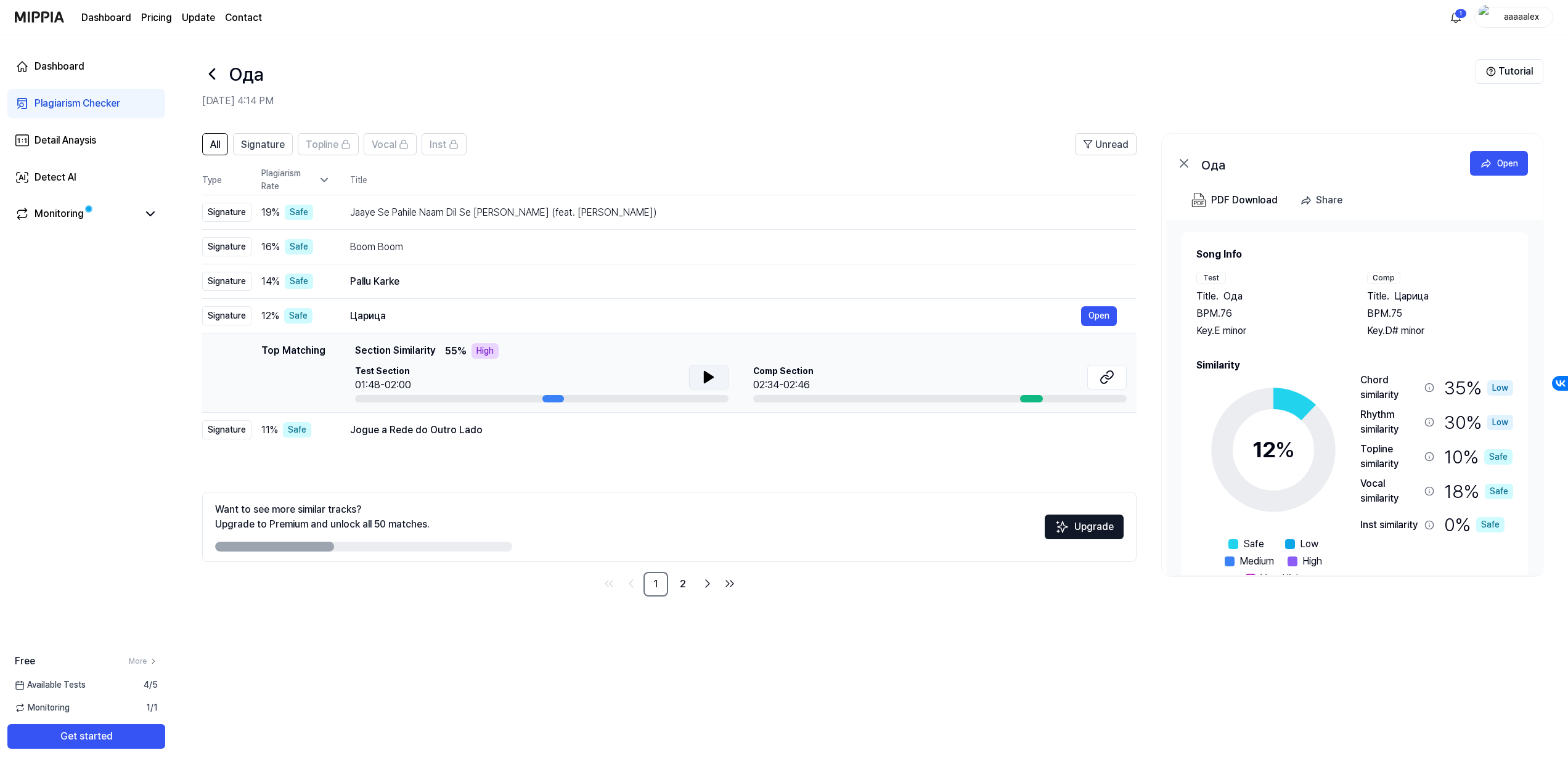
click at [701, 376] on icon at bounding box center [709, 377] width 15 height 15
click at [703, 376] on icon at bounding box center [709, 377] width 15 height 15
click at [858, 392] on div "Comp Section 02:34-02:46" at bounding box center [939, 383] width 373 height 38
click at [1109, 371] on icon at bounding box center [1109, 375] width 8 height 8
click at [605, 205] on div "Jaaye Se Pahile Naam Dil Se Mita Jaiha (feat. Simran Tiwari)" at bounding box center [715, 213] width 731 height 15
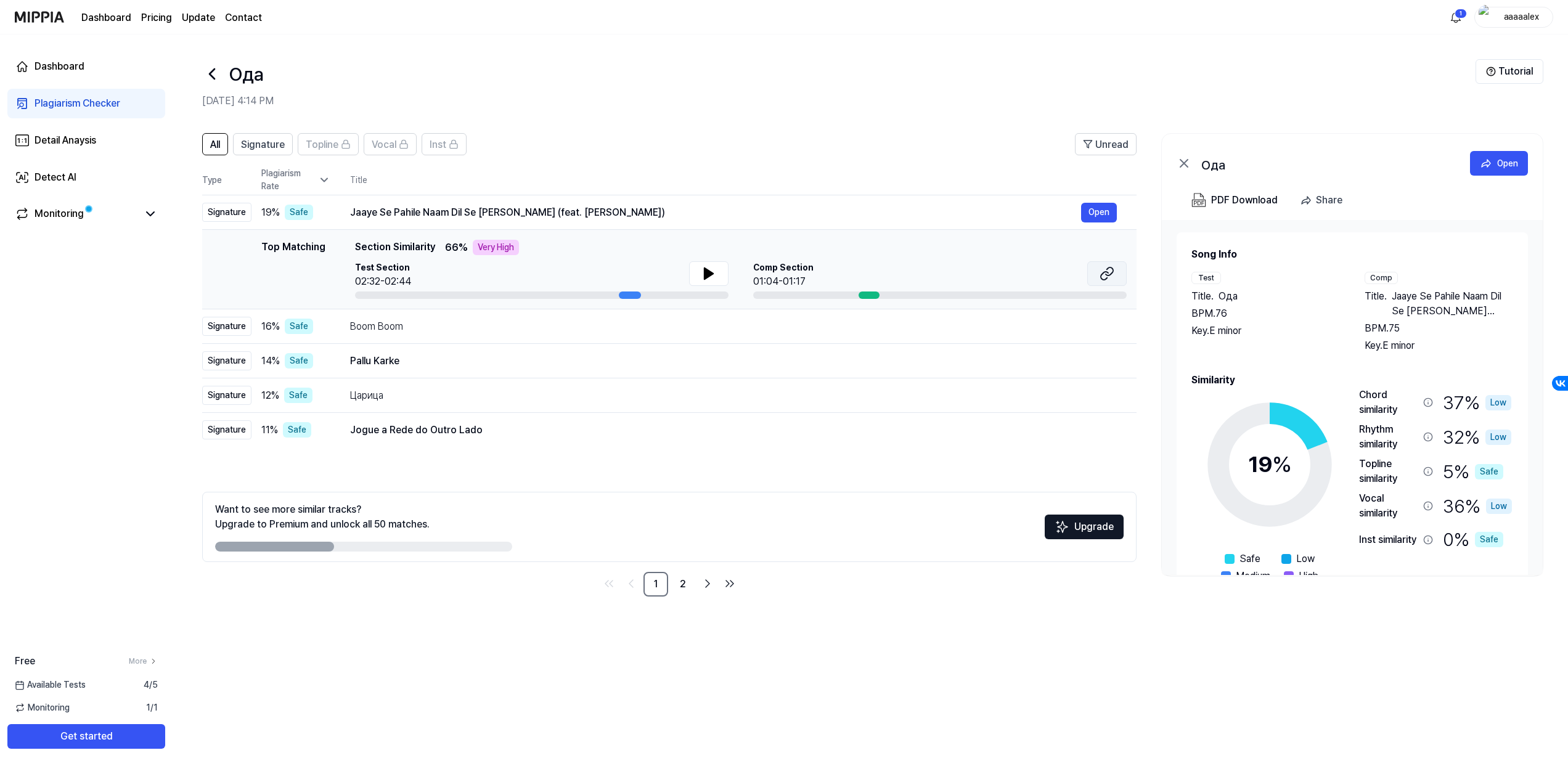
click at [1114, 274] on button at bounding box center [1107, 274] width 40 height 25
click at [527, 359] on div "Pallu Karke" at bounding box center [715, 361] width 731 height 15
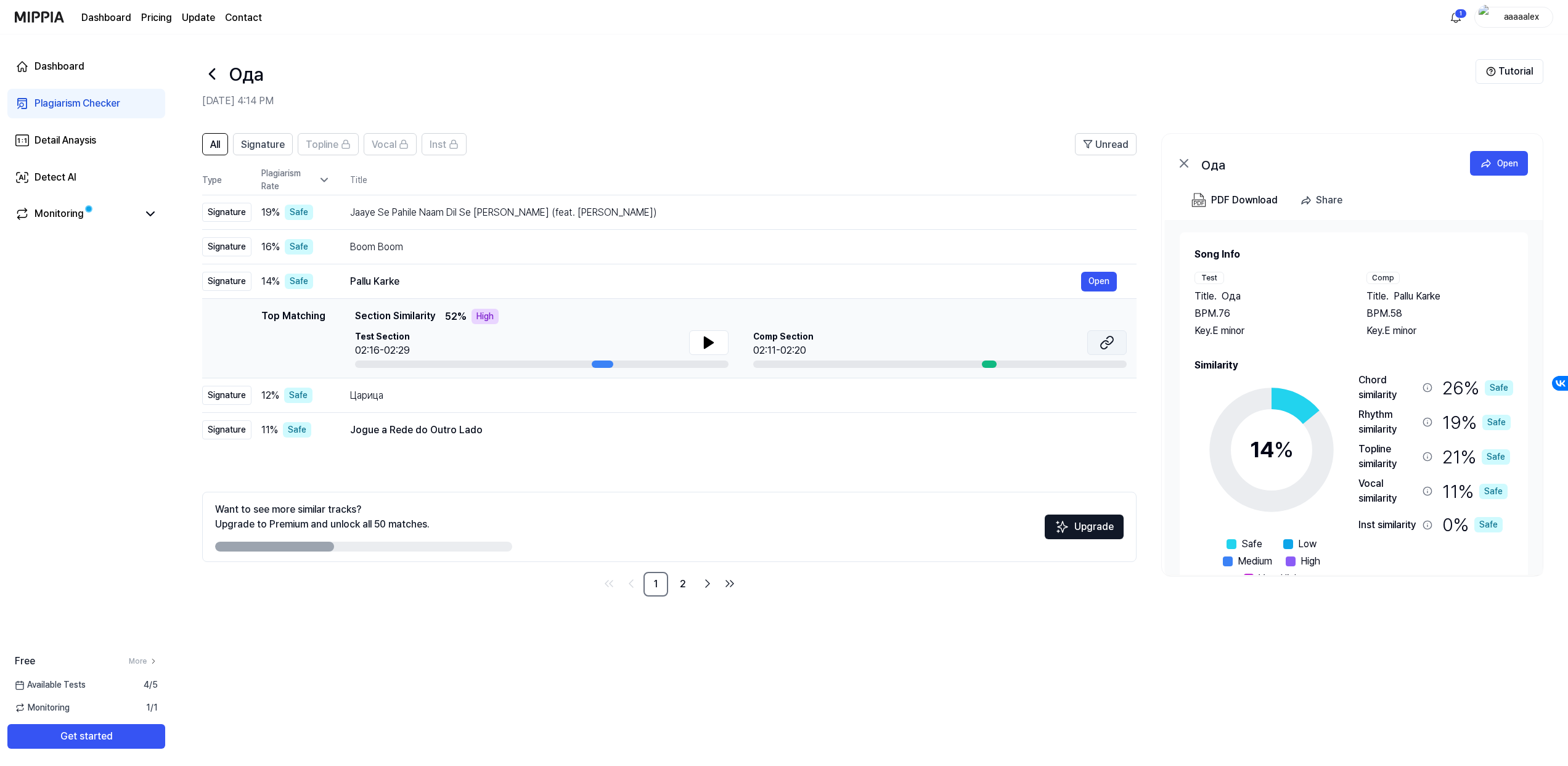
click at [1113, 342] on icon at bounding box center [1109, 340] width 8 height 8
click at [551, 433] on div "Jogue a Rede do Outro Lado" at bounding box center [715, 430] width 731 height 15
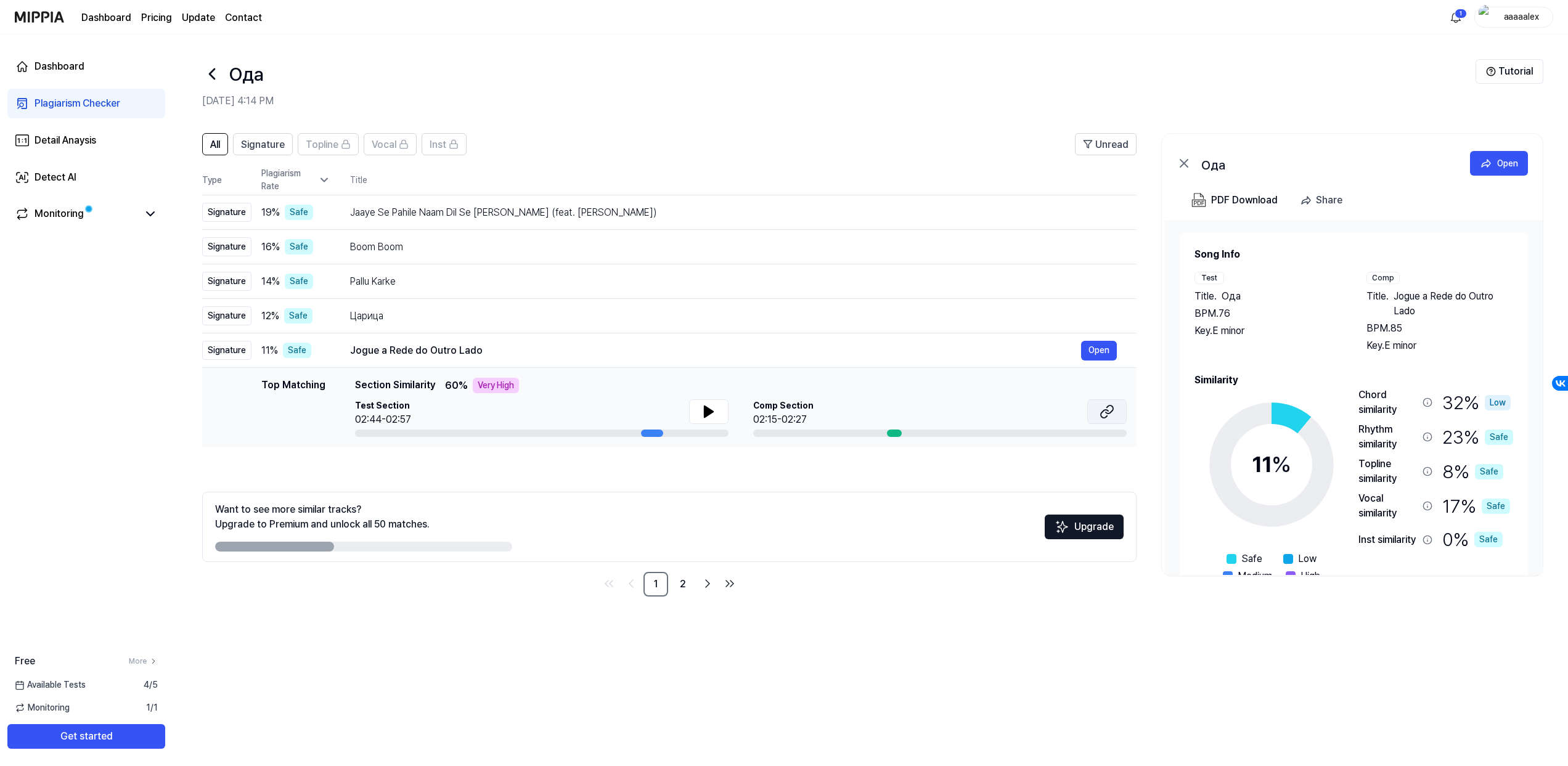
click at [1101, 410] on icon at bounding box center [1107, 411] width 15 height 15
click at [683, 584] on link "2" at bounding box center [683, 584] width 25 height 25
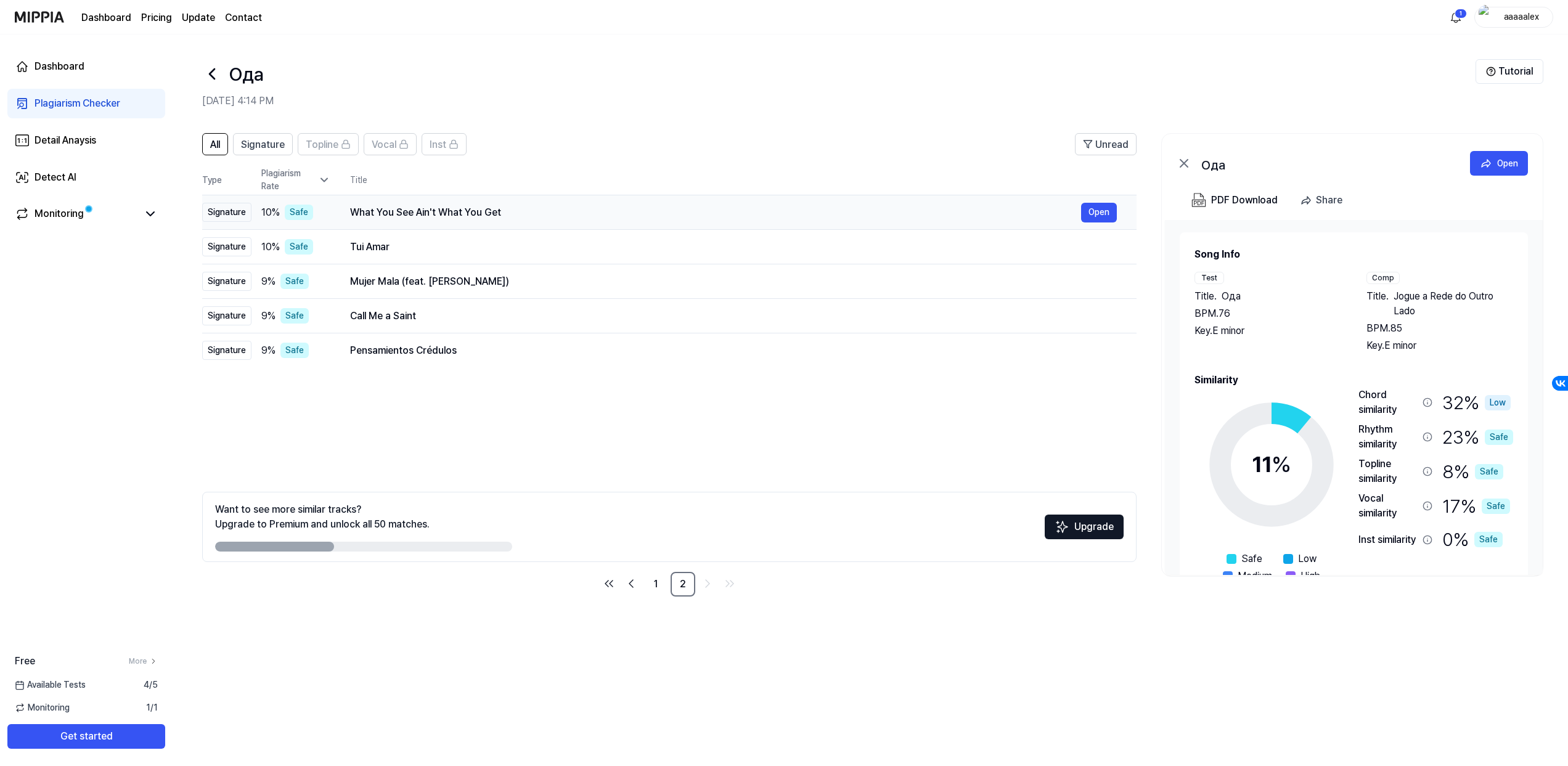
click at [492, 214] on div "What You See Ain't What You Get" at bounding box center [715, 213] width 731 height 15
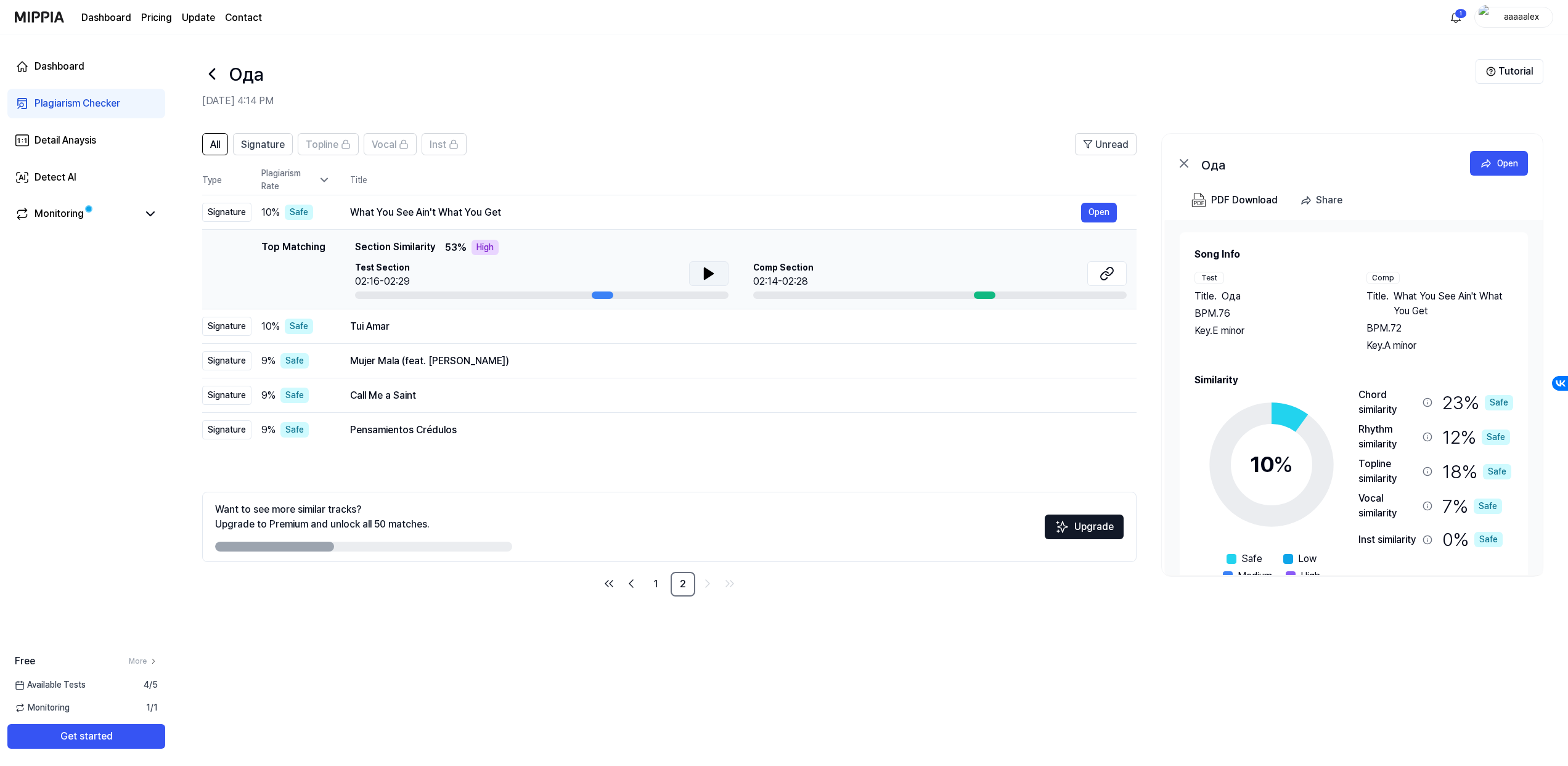
click at [718, 270] on button at bounding box center [709, 274] width 40 height 25
click at [718, 270] on button at bounding box center [709, 274] width 40 height 25
